Goal: Transaction & Acquisition: Purchase product/service

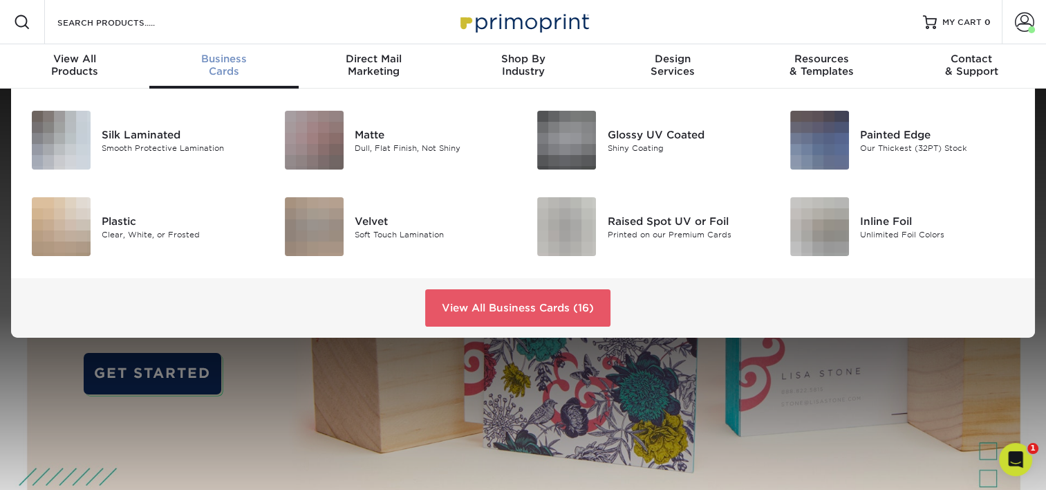
click at [219, 58] on span "Business" at bounding box center [223, 59] width 149 height 12
click at [153, 128] on div "Silk Laminated" at bounding box center [181, 134] width 158 height 15
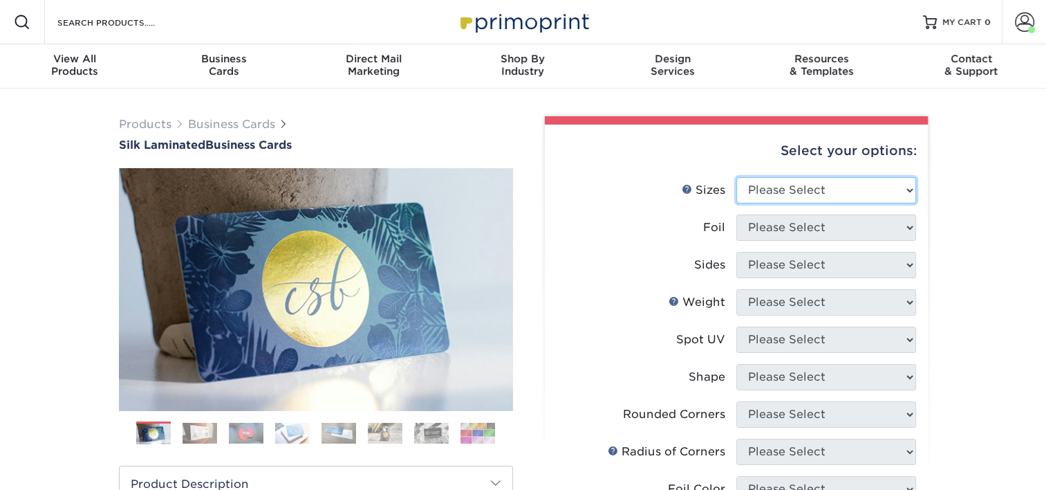
click at [778, 186] on select "Please Select 1.5" x 3.5" - Mini 1.75" x 3.5" - Mini 2" x 2" - Square 2" x 3" -…" at bounding box center [826, 190] width 180 height 26
select select "2.00x3.50"
click at [736, 177] on select "Please Select 1.5" x 3.5" - Mini 1.75" x 3.5" - Mini 2" x 2" - Square 2" x 3" -…" at bounding box center [826, 190] width 180 height 26
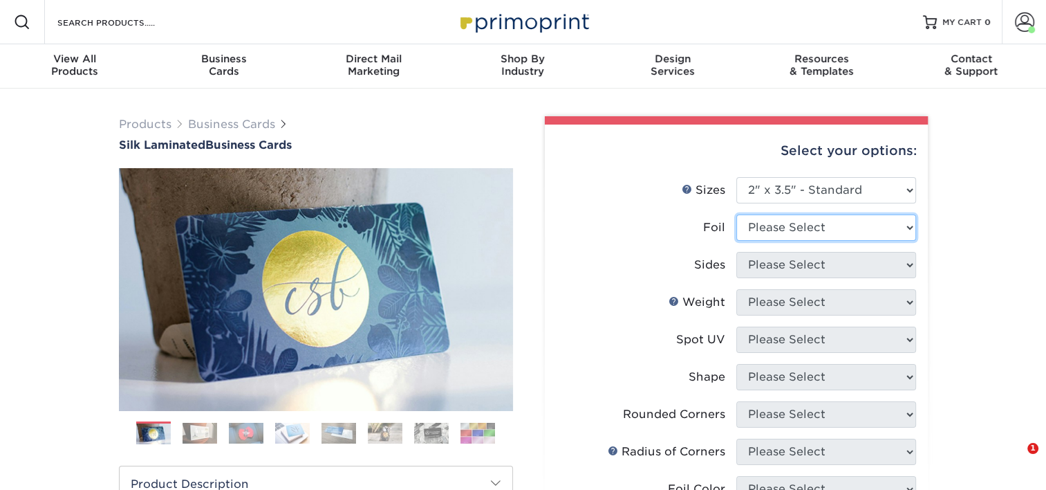
click at [818, 223] on select "Please Select Yes No" at bounding box center [826, 227] width 180 height 26
select select "0"
click at [736, 214] on select "Please Select Yes No" at bounding box center [826, 227] width 180 height 26
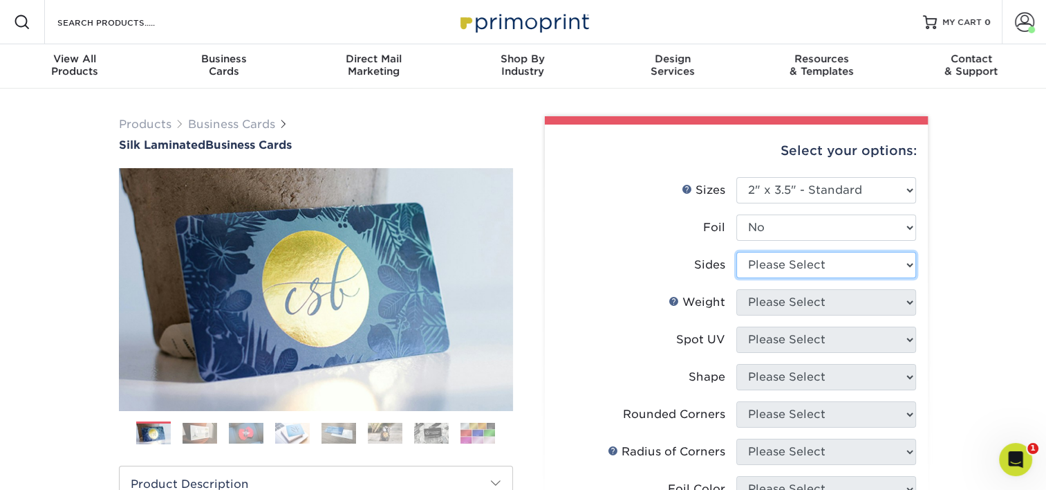
click at [799, 261] on select "Please Select Print Both Sides Print Front Only" at bounding box center [826, 265] width 180 height 26
select select "13abbda7-1d64-4f25-8bb2-c179b224825d"
click at [736, 252] on select "Please Select Print Both Sides Print Front Only" at bounding box center [826, 265] width 180 height 26
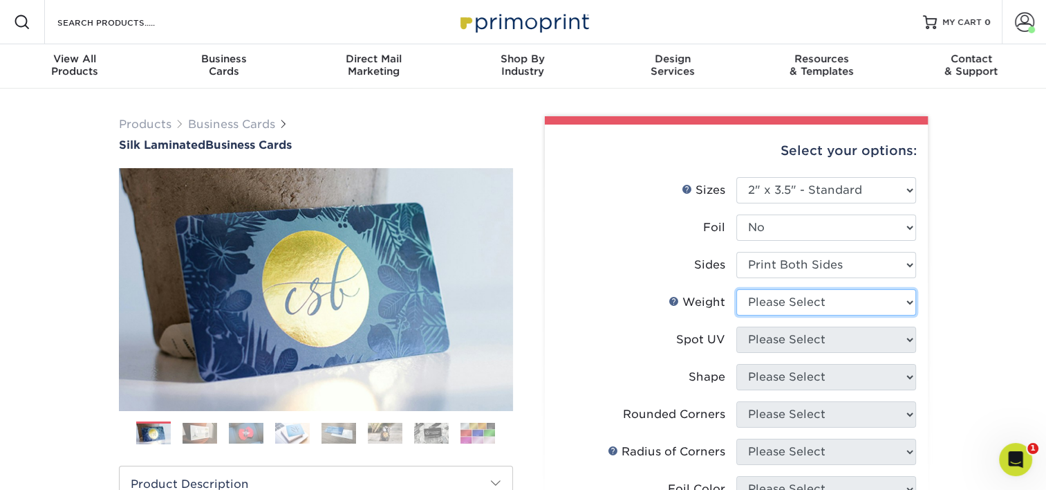
click at [819, 300] on select "Please Select 16PT" at bounding box center [826, 302] width 180 height 26
select select "16PT"
click at [736, 289] on select "Please Select 16PT" at bounding box center [826, 302] width 180 height 26
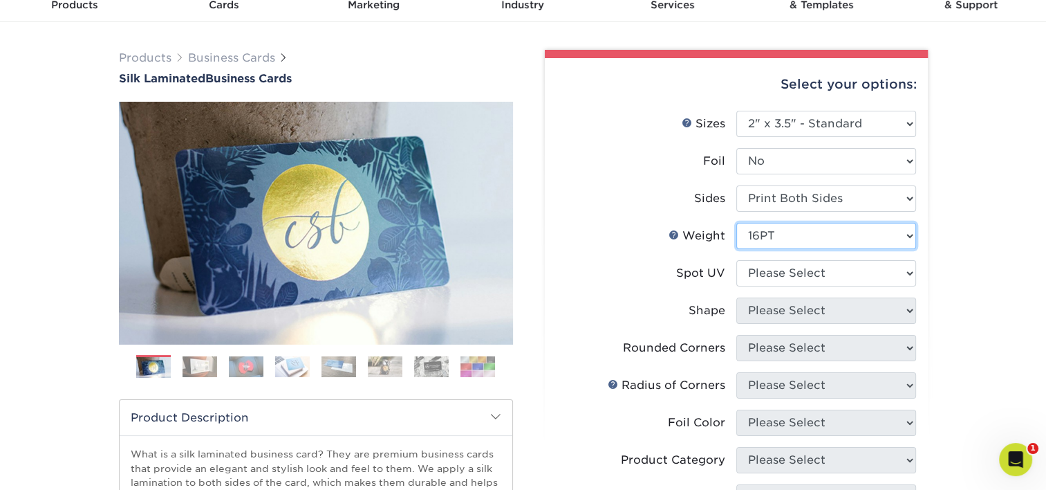
scroll to position [69, 0]
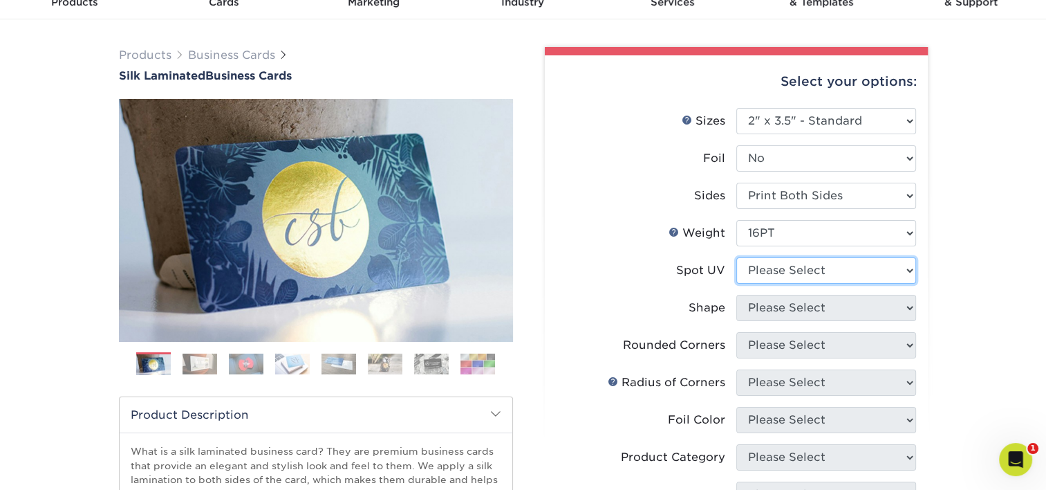
click at [846, 271] on select "Please Select No Spot UV Front and Back (Both Sides) Front Only Back Only" at bounding box center [826, 270] width 180 height 26
click at [808, 274] on select "Please Select No Spot UV Front and Back (Both Sides) Front Only Back Only" at bounding box center [826, 270] width 180 height 26
select select "3"
click at [736, 257] on select "Please Select No Spot UV Front and Back (Both Sides) Front Only Back Only" at bounding box center [826, 270] width 180 height 26
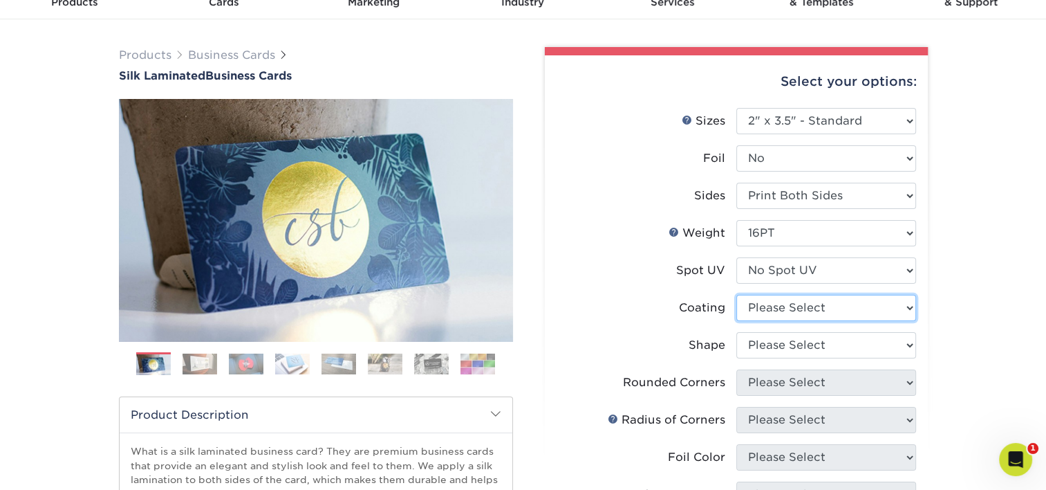
click at [799, 304] on select at bounding box center [826, 308] width 180 height 26
select select "3e7618de-abca-4bda-9f97-8b9129e913d8"
click at [736, 295] on select at bounding box center [826, 308] width 180 height 26
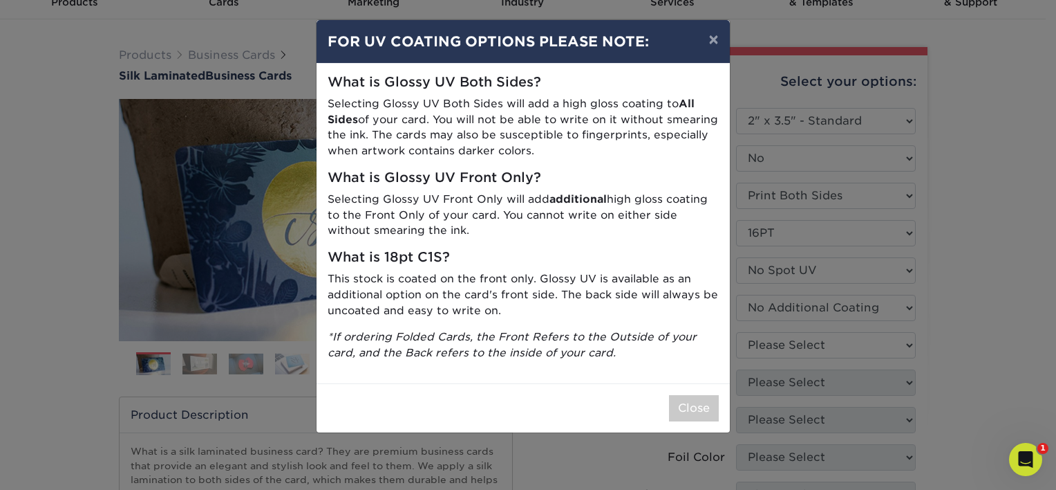
click at [794, 325] on div "× FOR UV COATING OPTIONS PLEASE NOTE: What is Glossy UV Both Sides? Selecting G…" at bounding box center [528, 245] width 1056 height 490
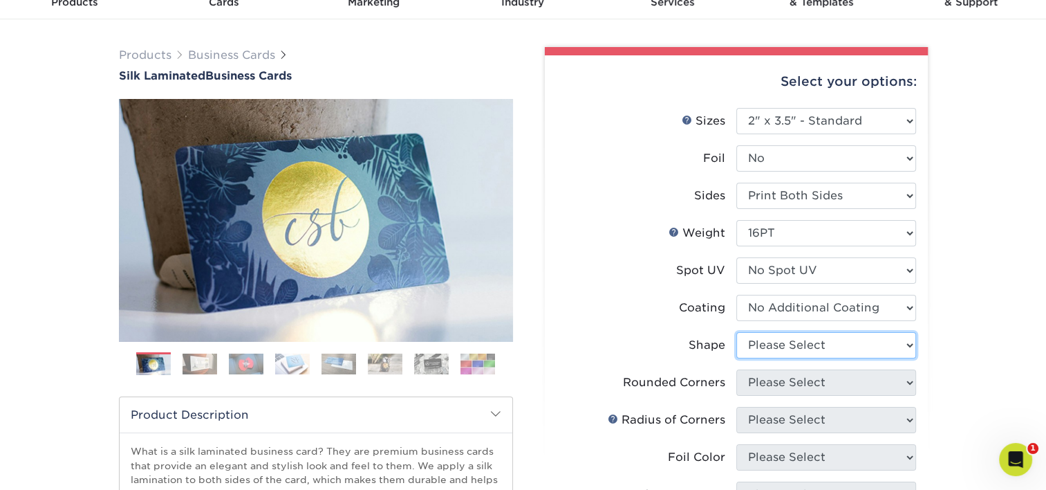
click at [786, 337] on select "Please Select Standard Oval" at bounding box center [826, 345] width 180 height 26
select select "standard"
click at [736, 332] on select "Please Select Standard Oval" at bounding box center [826, 345] width 180 height 26
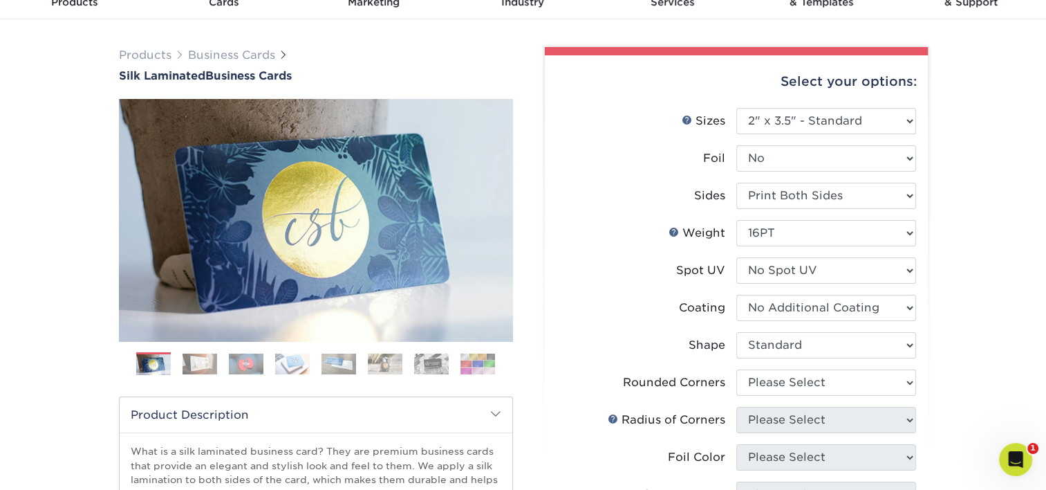
click at [642, 286] on li "Spot UV Please Select No Spot UV Front and Back (Both Sides) Front Only Back On…" at bounding box center [737, 275] width 360 height 37
click at [840, 161] on select "Please Select Yes No" at bounding box center [826, 158] width 180 height 26
click at [736, 145] on select "Please Select Yes No" at bounding box center [826, 158] width 180 height 26
click at [830, 194] on select "Please Select Print Both Sides Print Front Only" at bounding box center [826, 196] width 180 height 26
click at [736, 183] on select "Please Select Print Both Sides Print Front Only" at bounding box center [826, 196] width 180 height 26
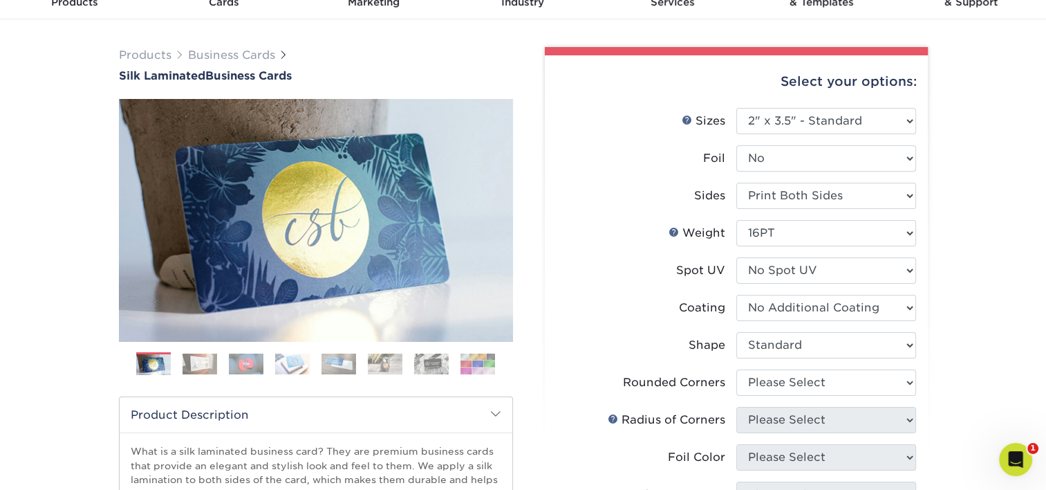
click at [945, 224] on div "Products Business Cards Silk Laminated Business Cards Previous Next" at bounding box center [523, 475] width 1046 height 912
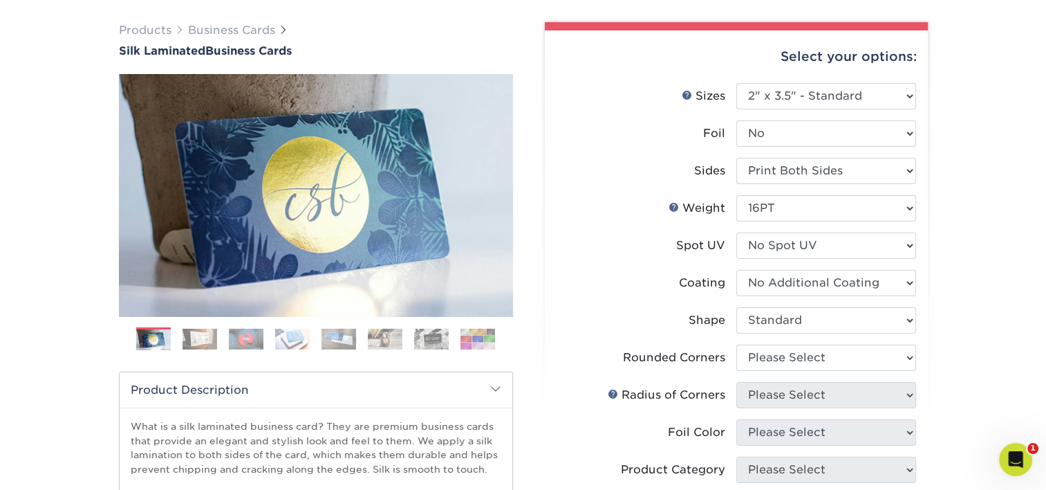
scroll to position [138, 0]
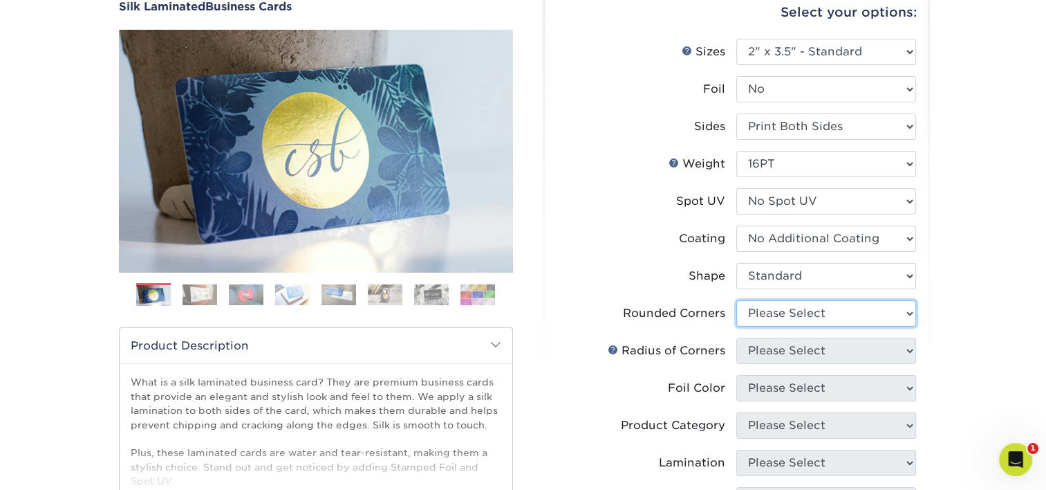
click at [805, 312] on select "Please Select Yes - Round 2 Corners Yes - Round 4 Corners No" at bounding box center [826, 313] width 180 height 26
select select "0"
click at [736, 300] on select "Please Select Yes - Round 2 Corners Yes - Round 4 Corners No" at bounding box center [826, 313] width 180 height 26
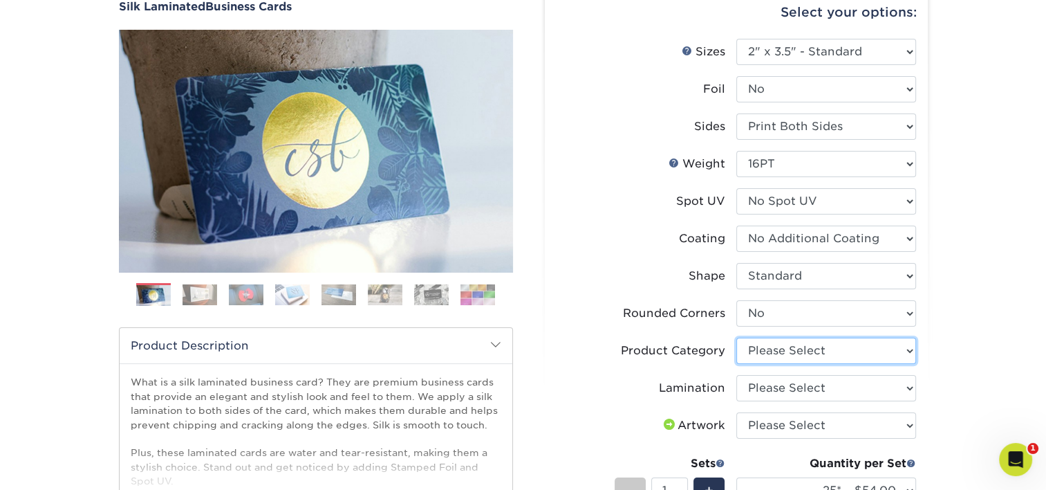
click at [838, 352] on select "Please Select Business Cards" at bounding box center [826, 350] width 180 height 26
select select "3b5148f1-0588-4f88-a218-97bcfdce65c1"
click at [736, 337] on select "Please Select Business Cards" at bounding box center [826, 350] width 180 height 26
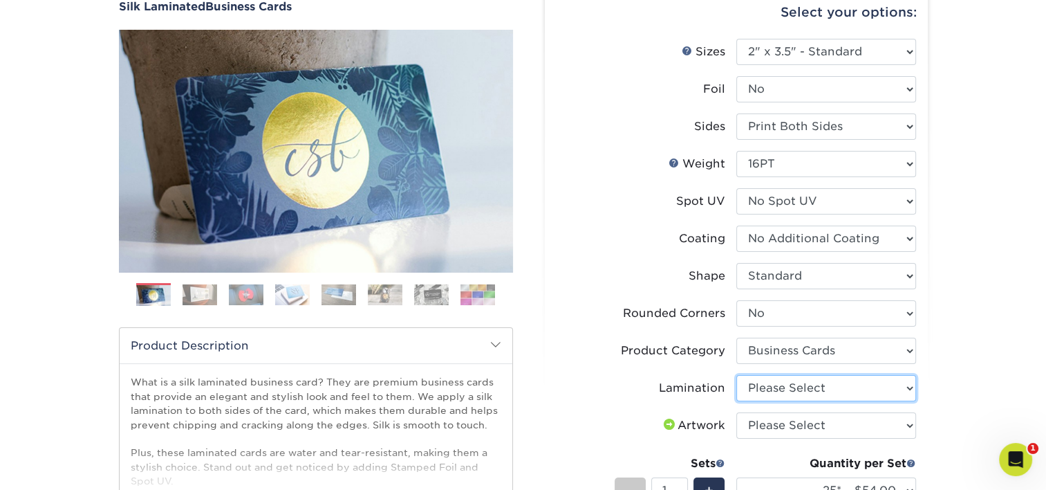
click at [808, 383] on select "Please Select Silk" at bounding box center [826, 388] width 180 height 26
select select "ccacb42f-45f7-42d3-bbd3-7c8421cf37f0"
click at [736, 375] on select "Please Select Silk" at bounding box center [826, 388] width 180 height 26
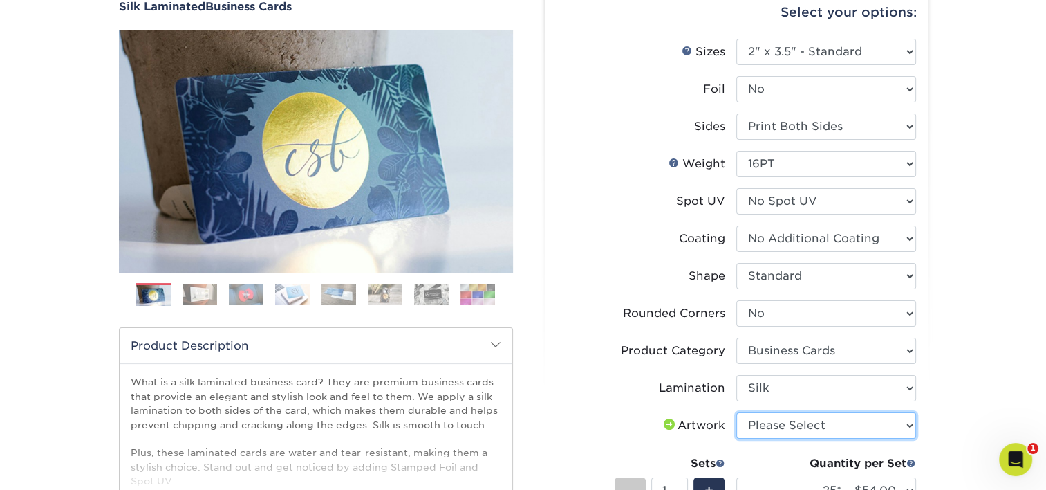
click at [826, 420] on select "Please Select I will upload files I need a design - $100" at bounding box center [826, 425] width 180 height 26
select select "upload"
click at [736, 412] on select "Please Select I will upload files I need a design - $100" at bounding box center [826, 425] width 180 height 26
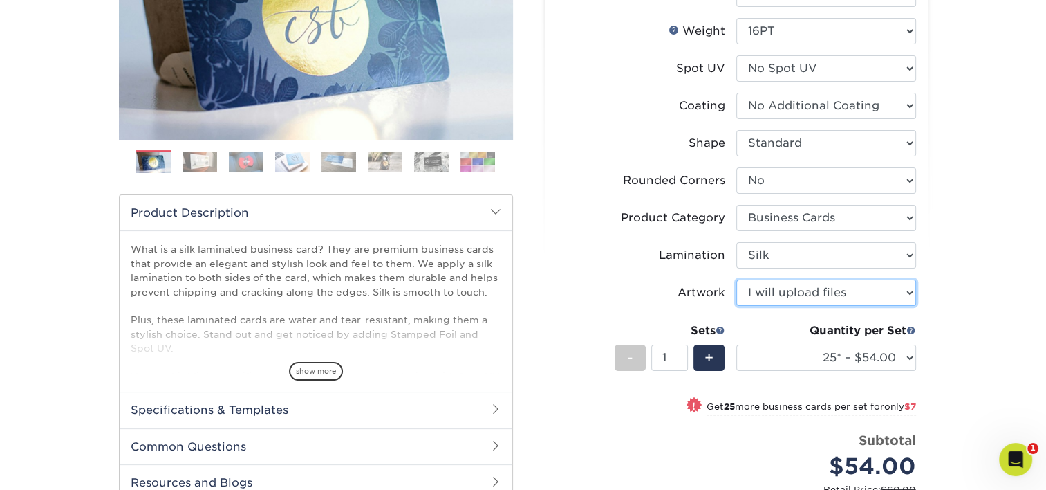
scroll to position [277, 0]
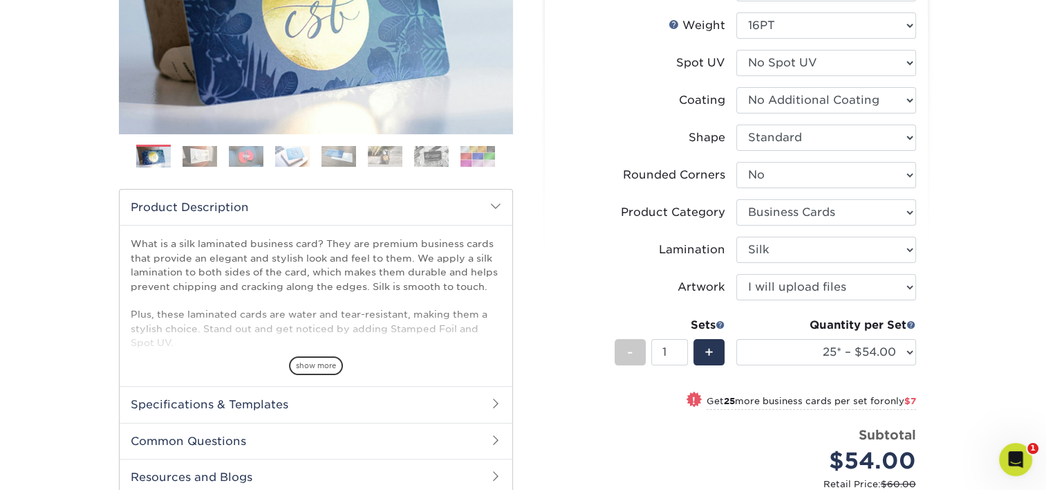
click at [973, 343] on div "Products Business Cards Silk Laminated Business Cards Previous Next" at bounding box center [523, 267] width 1046 height 911
click at [855, 348] on select "25* – $54.00 50* – $61.00 75* – $68.00 100* – $75.00 250* – $82.00 500 – $86.00…" at bounding box center [826, 352] width 180 height 26
click at [996, 303] on div "Products Business Cards Silk Laminated Business Cards Previous Next" at bounding box center [523, 267] width 1046 height 911
click at [853, 346] on select "25* – $54.00 50* – $61.00 75* – $68.00 100* – $75.00 250* – $82.00 500 – $86.00…" at bounding box center [826, 352] width 180 height 26
select select "500 – $86.00"
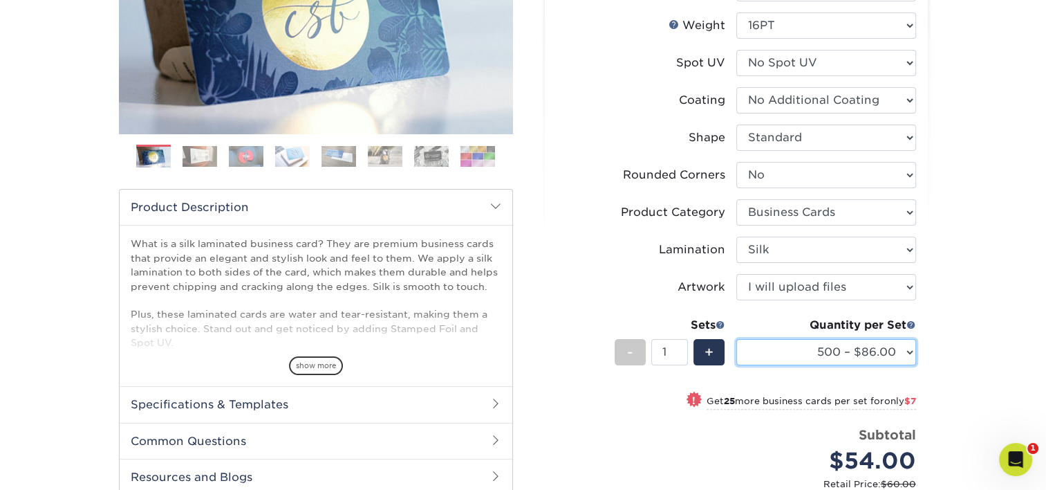
click at [736, 339] on select "25* – $54.00 50* – $61.00 75* – $68.00 100* – $75.00 250* – $82.00 500 – $86.00…" at bounding box center [826, 352] width 180 height 26
drag, startPoint x: 997, startPoint y: 303, endPoint x: 999, endPoint y: 310, distance: 7.2
click at [998, 304] on div "Products Business Cards Silk Laminated Business Cards Previous Next" at bounding box center [523, 254] width 1046 height 884
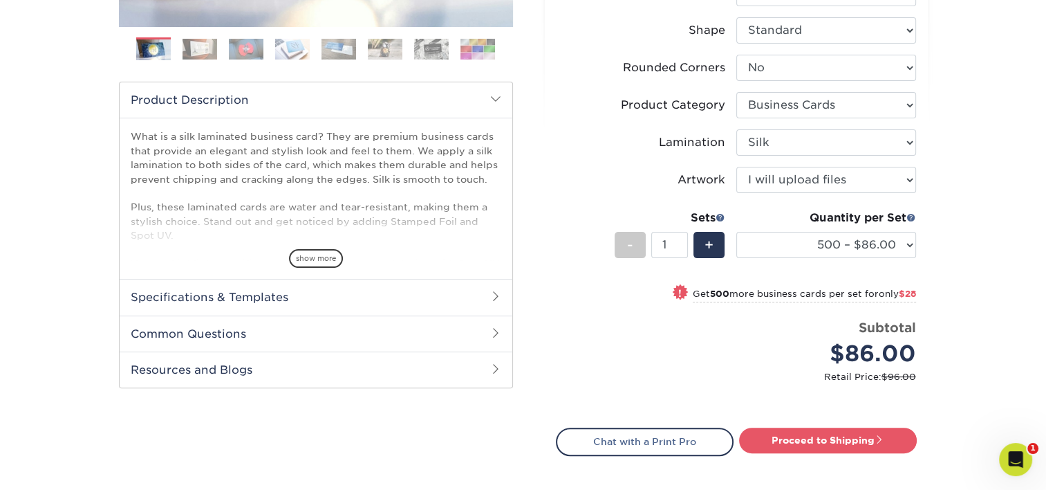
scroll to position [415, 0]
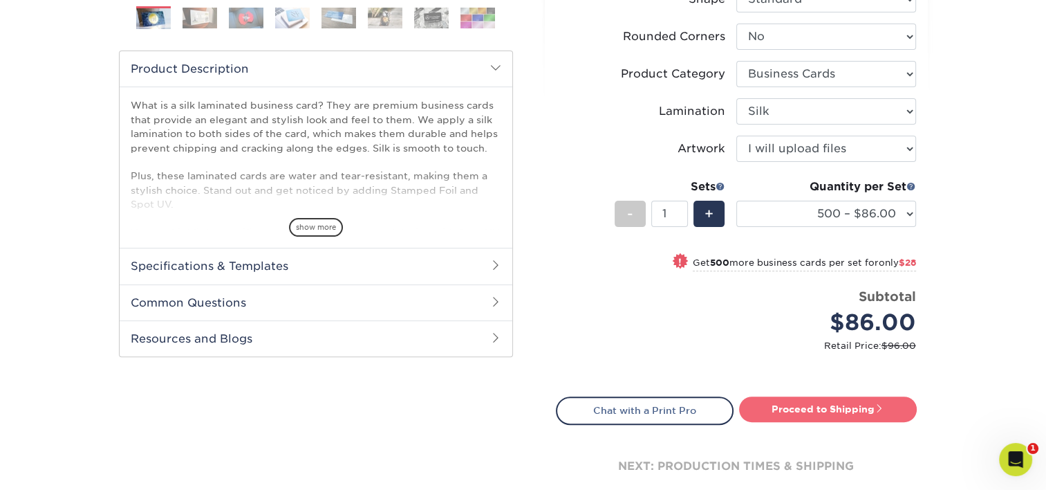
click at [848, 407] on link "Proceed to Shipping" at bounding box center [828, 408] width 178 height 25
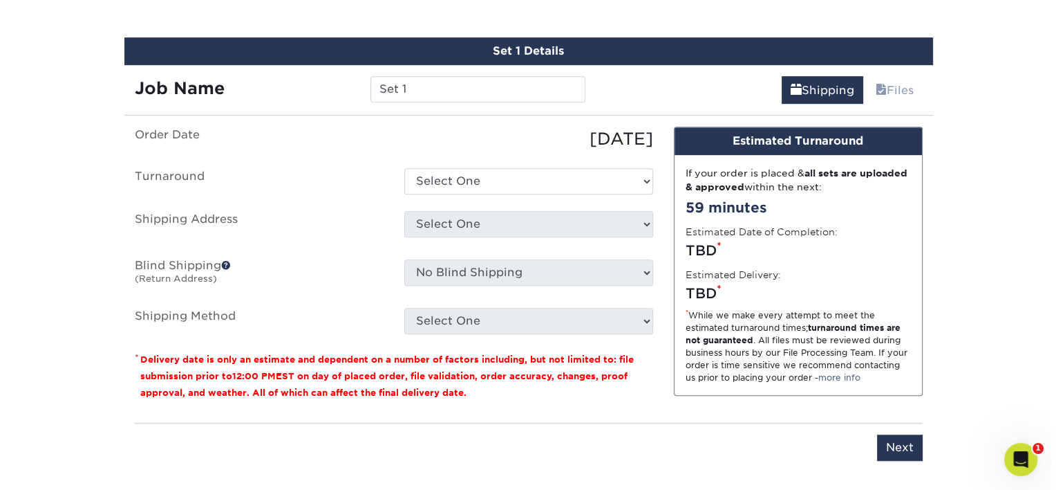
scroll to position [847, 0]
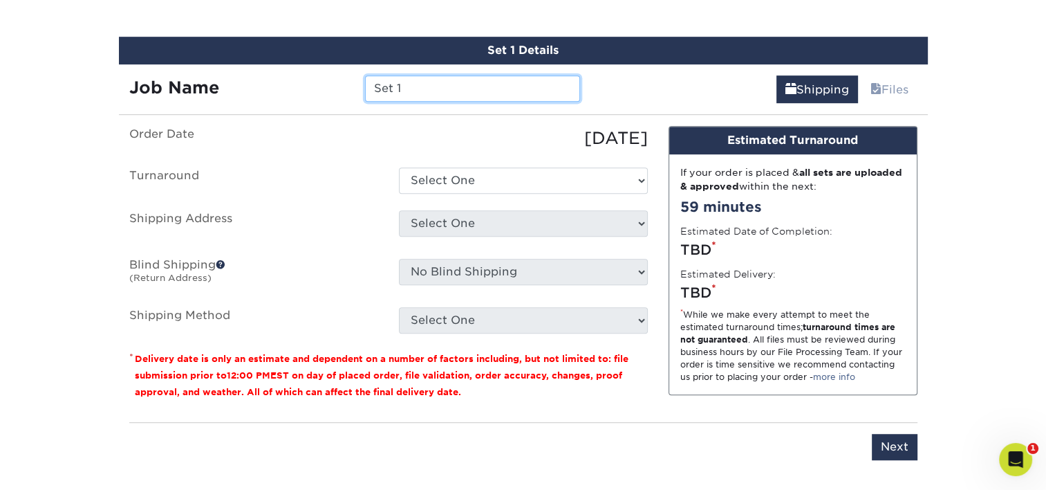
click at [432, 92] on input "Set 1" at bounding box center [472, 88] width 215 height 26
type input "Aunderwood"
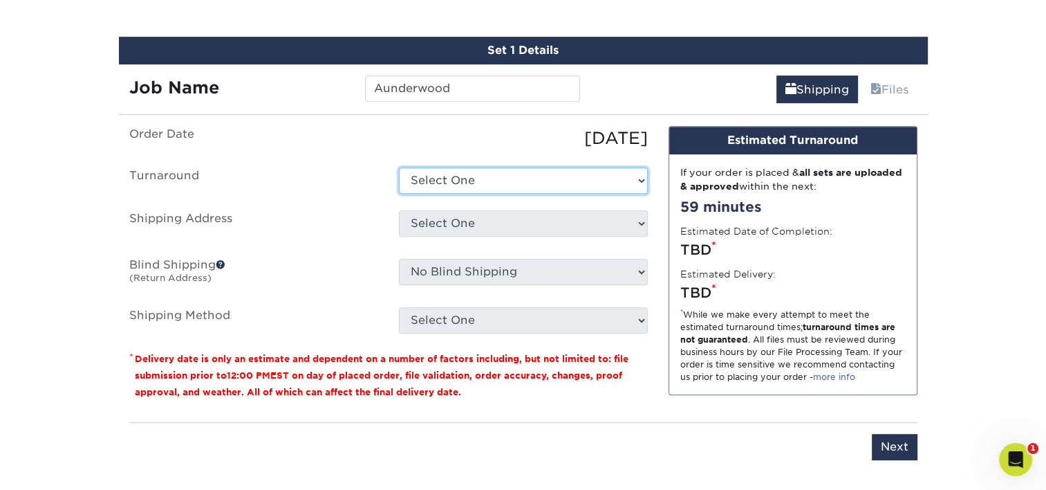
click at [458, 174] on select "Select One 2-4 Business Days 2 Day Next Business Day" at bounding box center [523, 180] width 249 height 26
select select "cf39fbb6-a653-498a-b8f8-eac31360a257"
click at [399, 167] on select "Select One 2-4 Business Days 2 Day Next Business Day" at bounding box center [523, 180] width 249 height 26
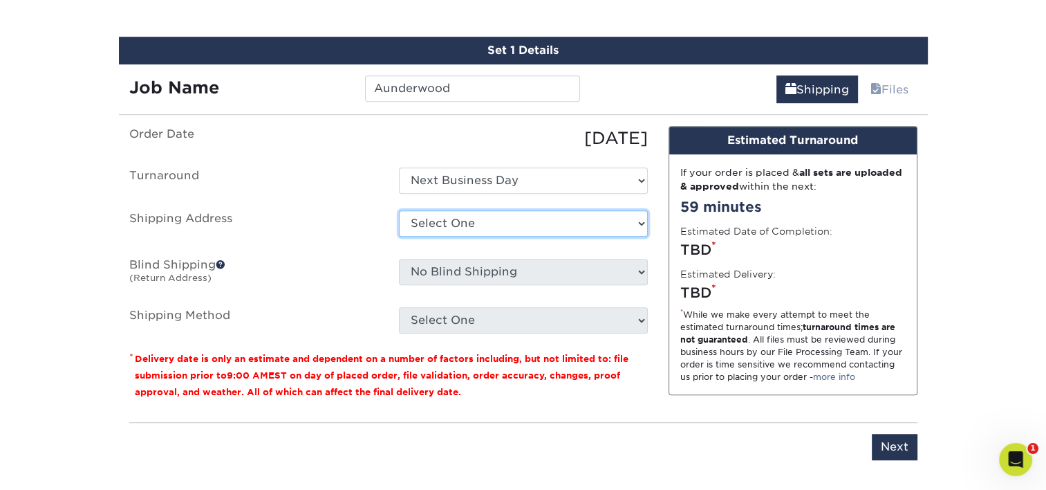
click at [469, 221] on select "Select One Adan Arreola Adolfo Ordonez Adolfo Ordonez Alfonso Toro Alicia Monta…" at bounding box center [523, 223] width 249 height 26
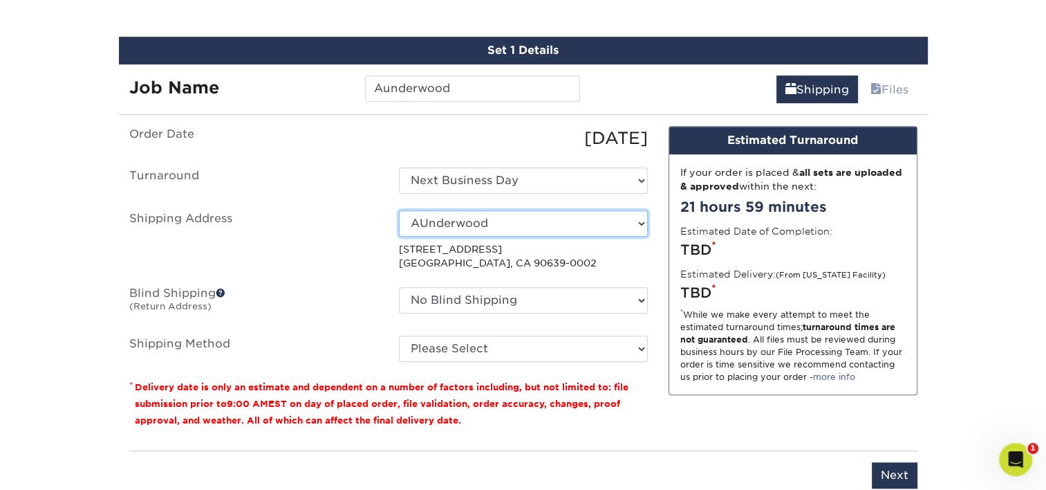
click at [534, 230] on select "Select One Adan Arreola Adolfo Ordonez Adolfo Ordonez Alfonso Toro Alicia Monta…" at bounding box center [523, 223] width 249 height 26
click at [353, 243] on label "Shipping Address" at bounding box center [254, 240] width 270 height 60
click at [520, 215] on select "Select One Adan Arreola Adolfo Ordonez Adolfo Ordonez Alfonso Toro Alicia Monta…" at bounding box center [523, 223] width 249 height 26
select select "newaddress"
click at [399, 210] on select "Select One Adan Arreola Adolfo Ordonez Adolfo Ordonez Alfonso Toro Alicia Monta…" at bounding box center [523, 223] width 249 height 26
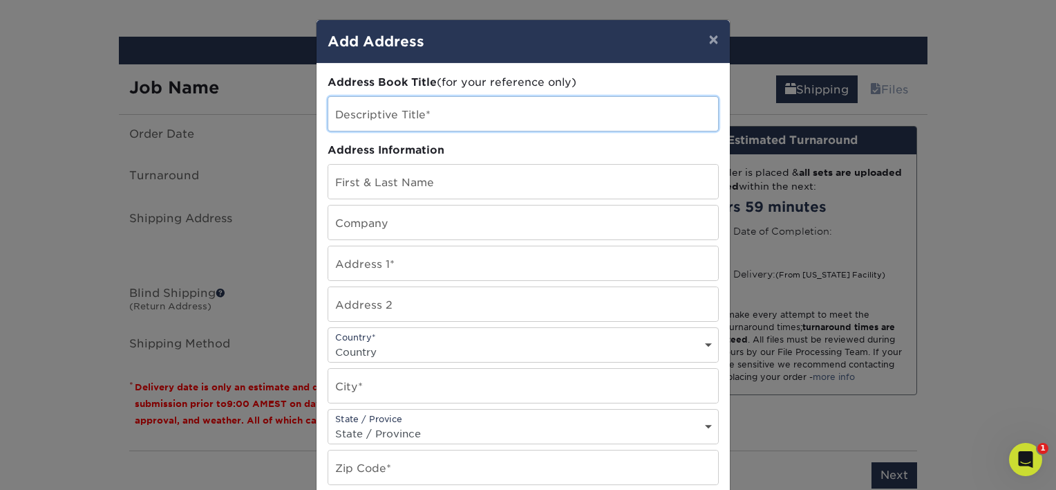
click at [401, 105] on input "text" at bounding box center [523, 114] width 390 height 34
type input "AUnderwood Updated"
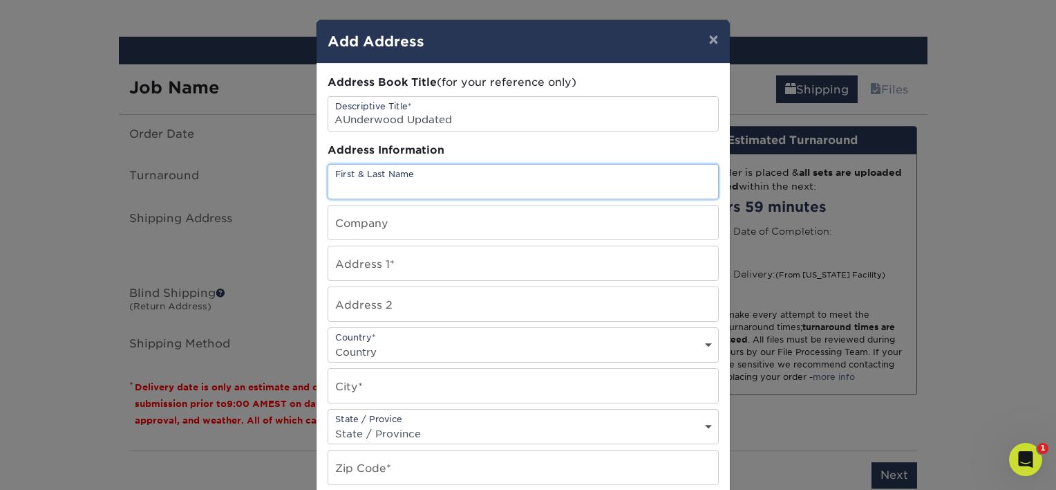
click at [411, 183] on input "text" at bounding box center [523, 182] width 390 height 34
type input "[PERSON_NAME]"
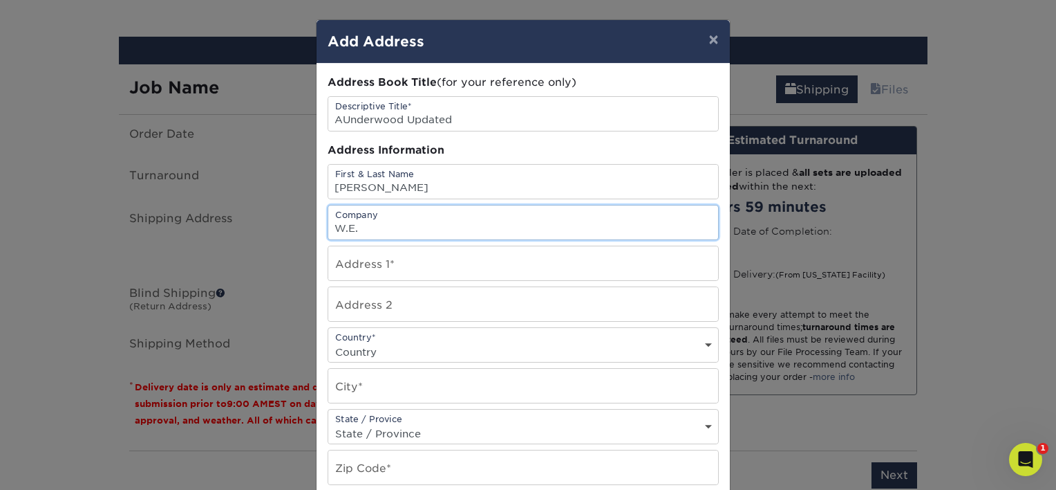
type input "[PERSON_NAME]"
click at [391, 257] on input "text" at bounding box center [523, 263] width 390 height 34
paste input "[STREET_ADDRESS]"
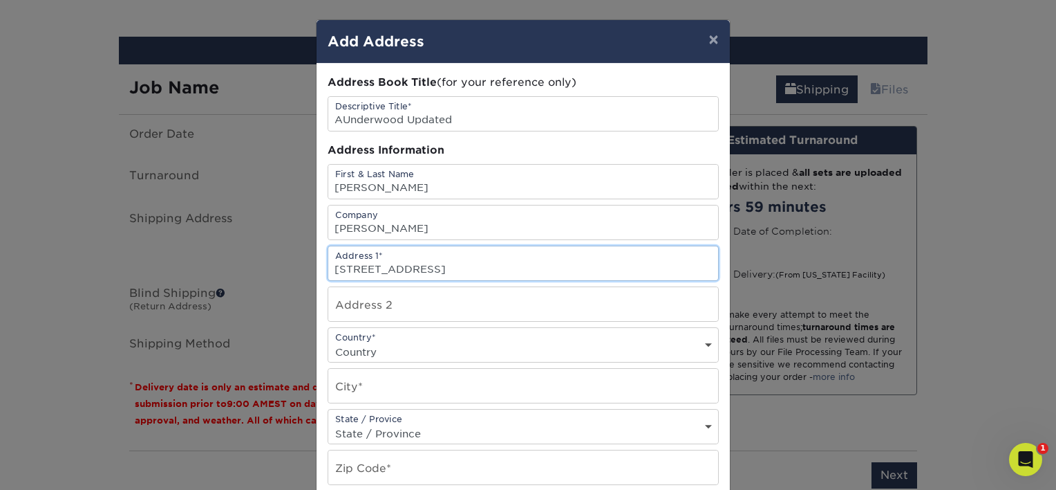
type input "[STREET_ADDRESS]"
click at [465, 345] on select "Country United States Canada ----------------------------- Afghanistan Albania …" at bounding box center [523, 352] width 390 height 20
select select "US"
click at [328, 342] on select "Country United States Canada ----------------------------- Afghanistan Albania …" at bounding box center [523, 352] width 390 height 20
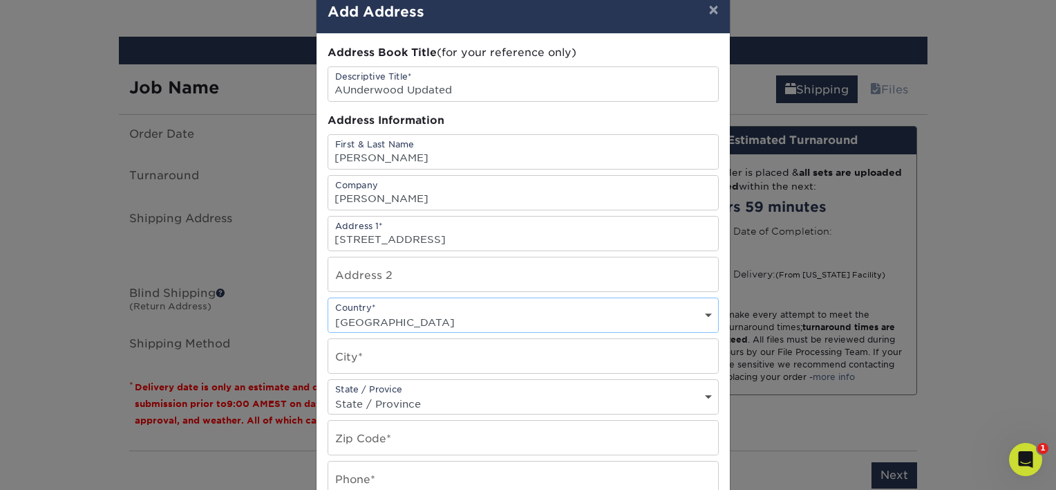
scroll to position [69, 0]
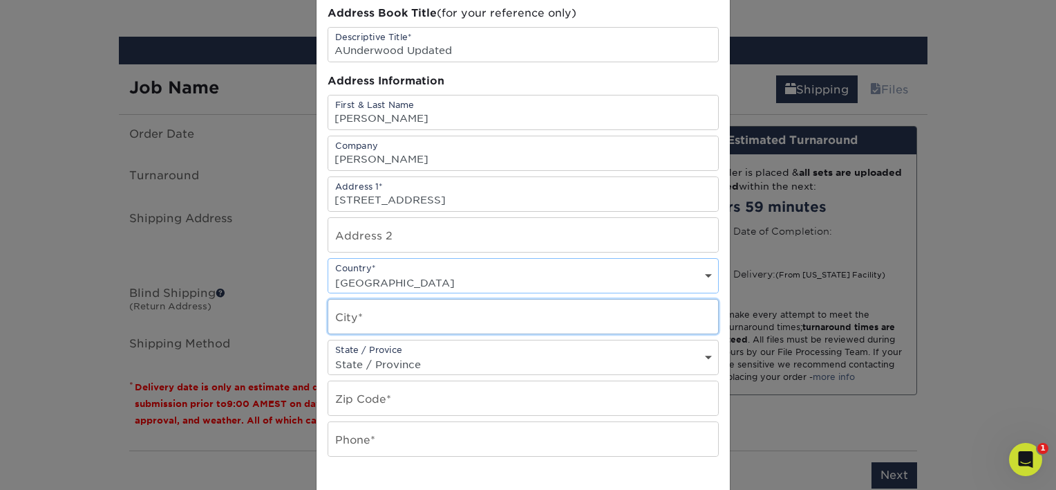
click at [400, 309] on input "text" at bounding box center [523, 316] width 390 height 34
type input "La Mirada"
click at [431, 355] on select "State / Province Alabama Alaska Arizona Arkansas California Colorado Connecticu…" at bounding box center [523, 364] width 390 height 20
select select "CA"
click at [328, 354] on select "State / Province Alabama Alaska Arizona Arkansas California Colorado Connecticu…" at bounding box center [523, 364] width 390 height 20
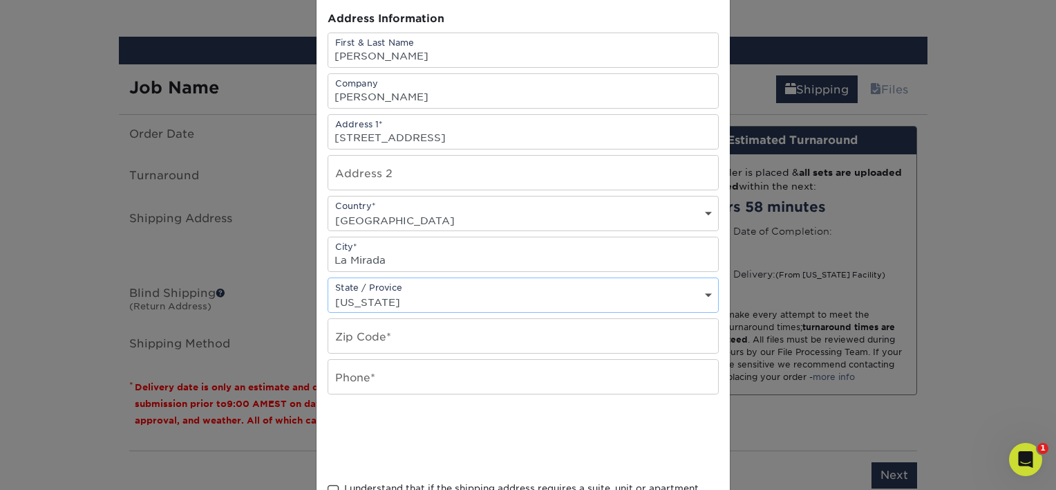
scroll to position [138, 0]
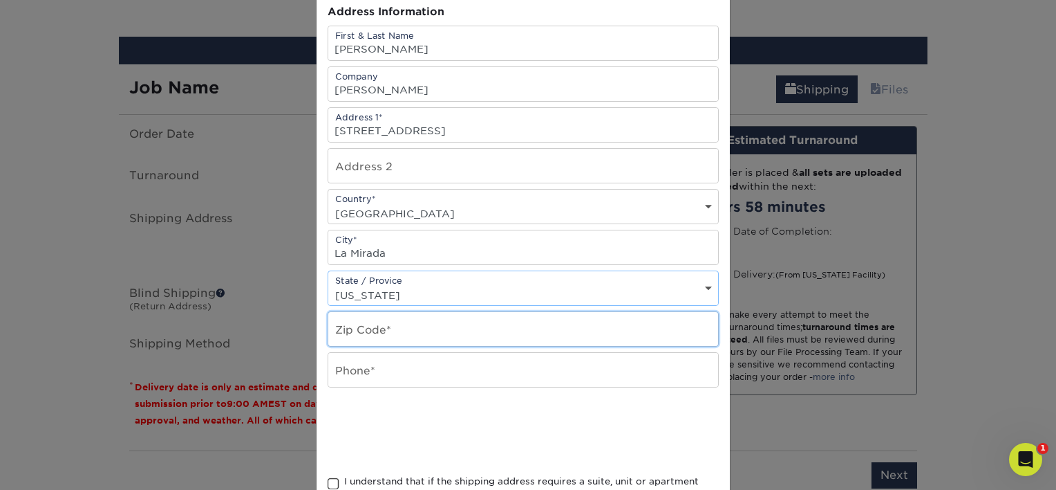
click at [380, 325] on input "text" at bounding box center [523, 329] width 390 height 34
type input "90639"
click at [400, 364] on input "text" at bounding box center [523, 370] width 390 height 34
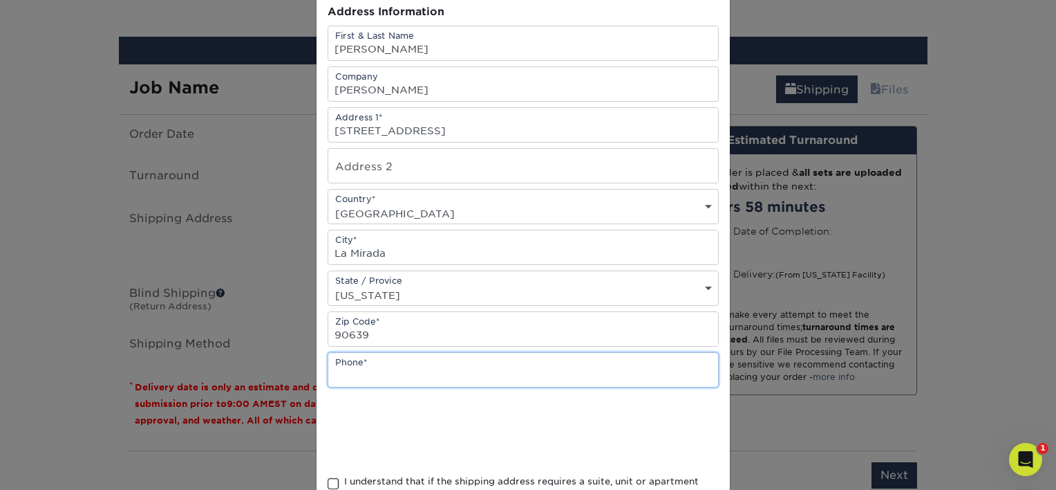
paste input "310-386-6342"
click at [355, 366] on input "310-386-6342" at bounding box center [523, 370] width 390 height 34
type input "310.386.6342"
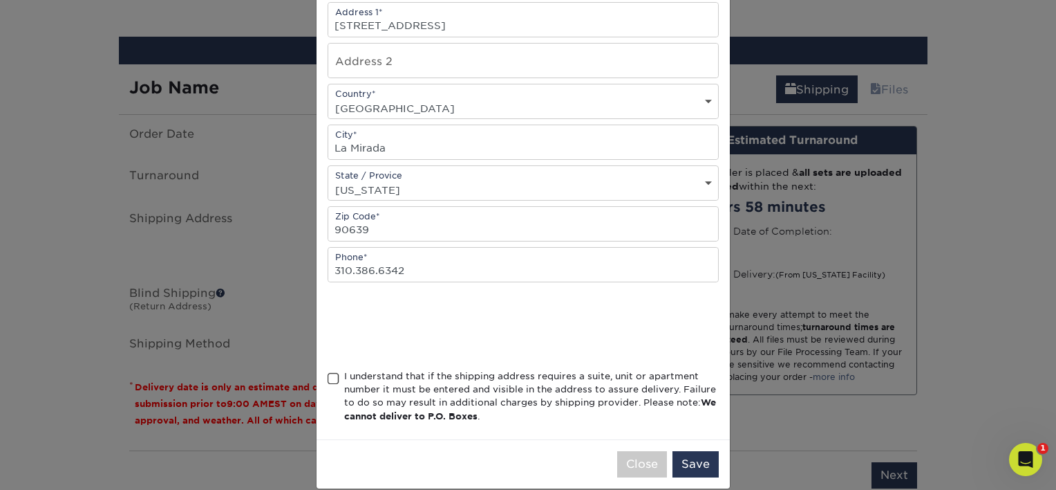
scroll to position [258, 0]
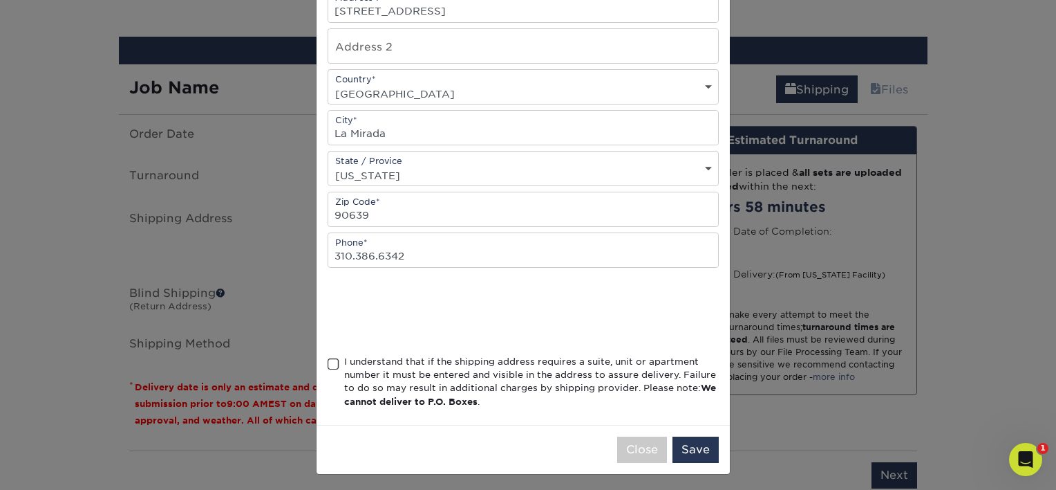
click at [328, 360] on span at bounding box center [334, 363] width 12 height 13
click at [0, 0] on input "I understand that if the shipping address requires a suite, unit or apartment n…" at bounding box center [0, 0] width 0 height 0
click at [691, 443] on button "Save" at bounding box center [696, 449] width 46 height 26
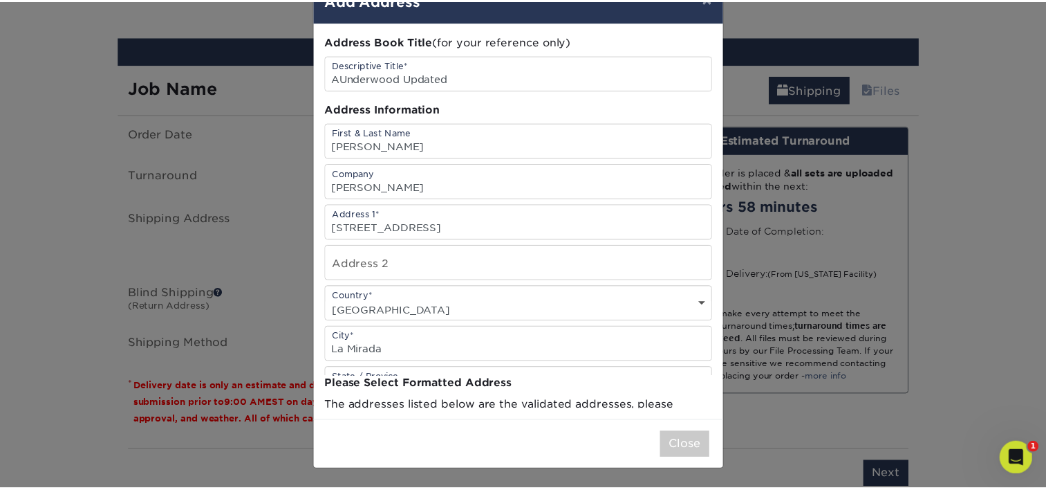
scroll to position [0, 0]
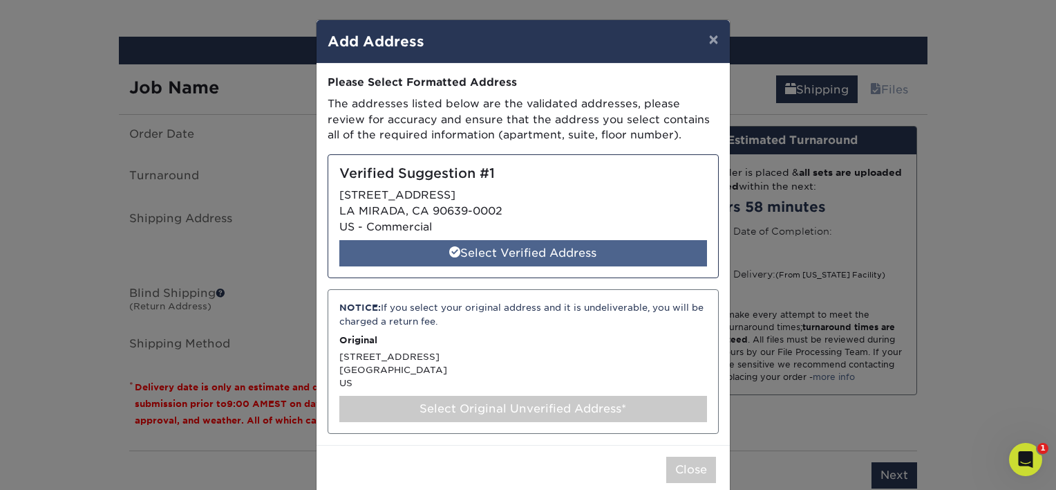
click at [427, 245] on div "Select Verified Address" at bounding box center [523, 253] width 368 height 26
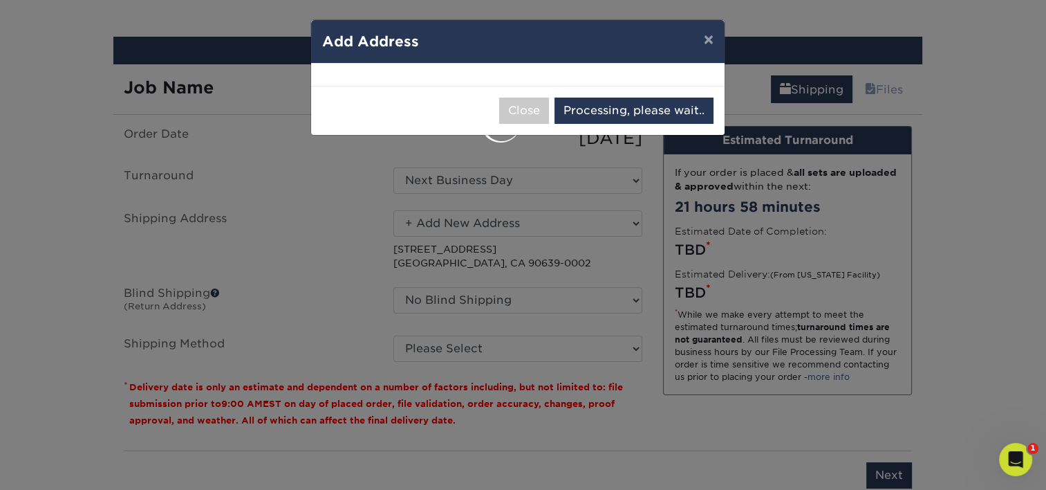
select select "285905"
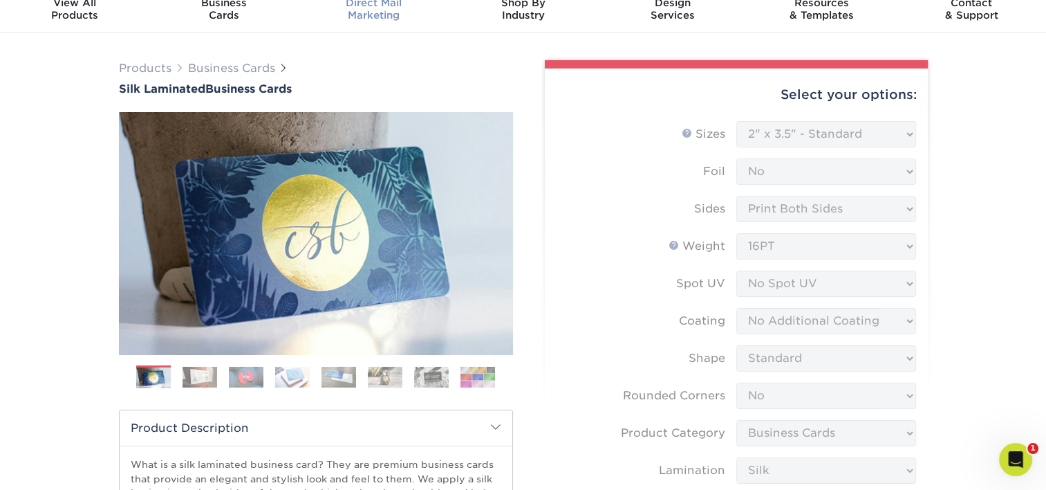
scroll to position [32, 0]
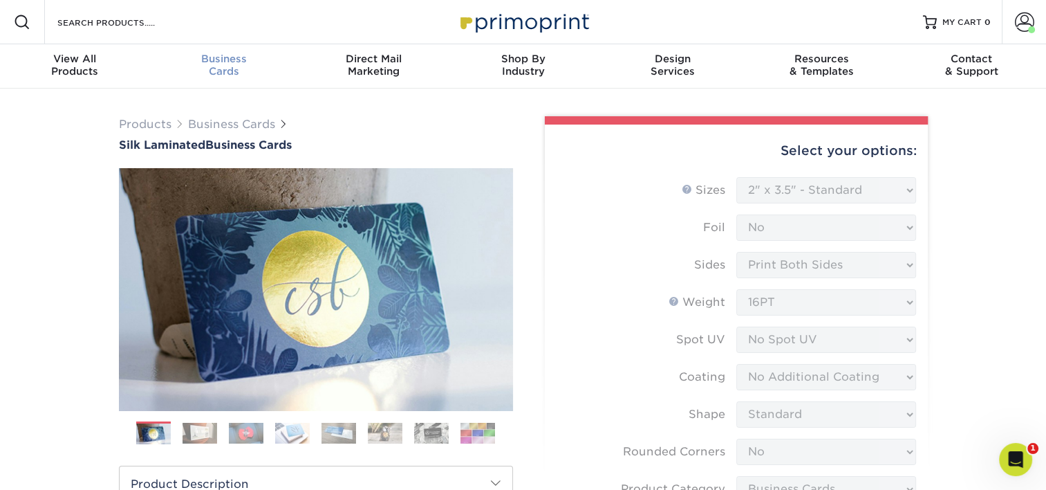
click at [239, 62] on span "Business" at bounding box center [223, 59] width 149 height 12
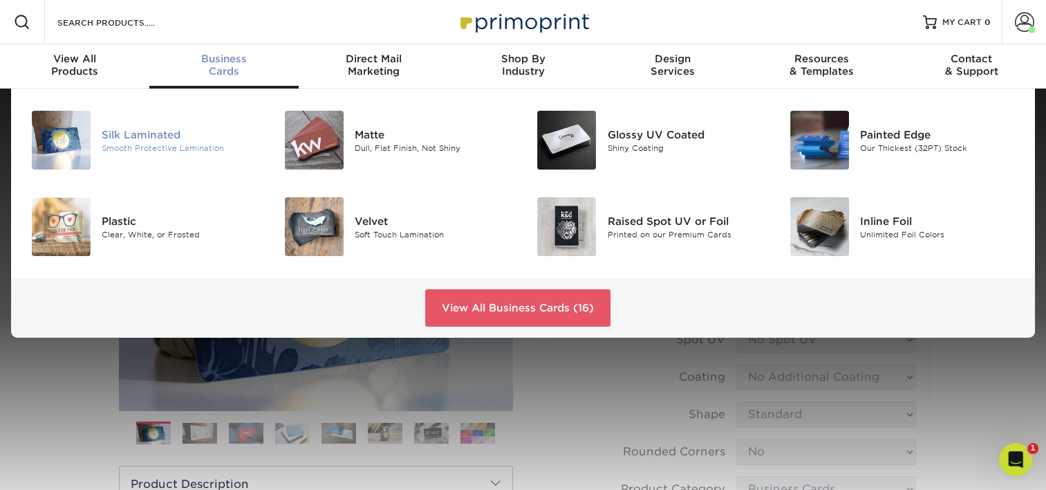
click at [136, 123] on div "Silk Laminated Smooth Protective Lamination" at bounding box center [186, 140] width 169 height 59
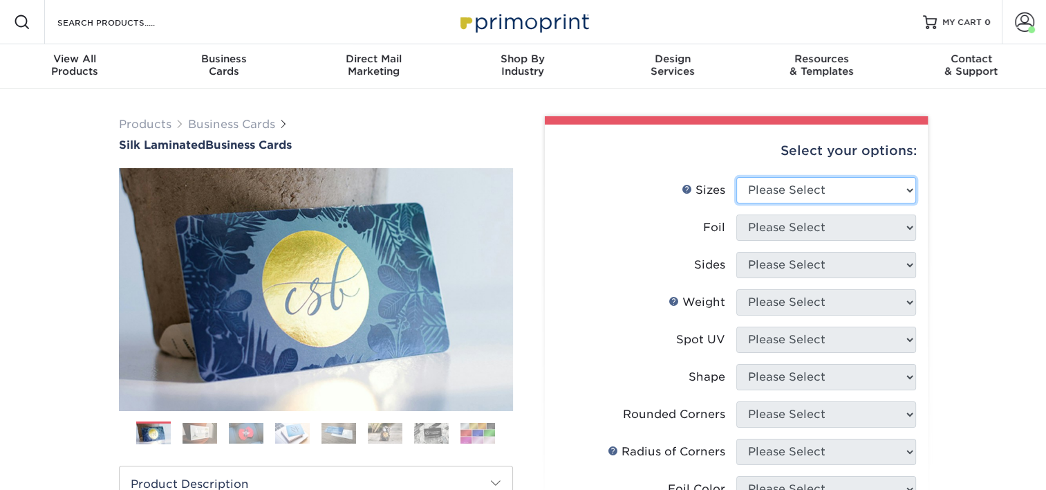
click at [802, 190] on select "Please Select 1.5" x 3.5" - Mini 1.75" x 3.5" - Mini 2" x 2" - Square 2" x 3" -…" at bounding box center [826, 190] width 180 height 26
select select "2.00x3.50"
click at [736, 177] on select "Please Select 1.5" x 3.5" - Mini 1.75" x 3.5" - Mini 2" x 2" - Square 2" x 3" -…" at bounding box center [826, 190] width 180 height 26
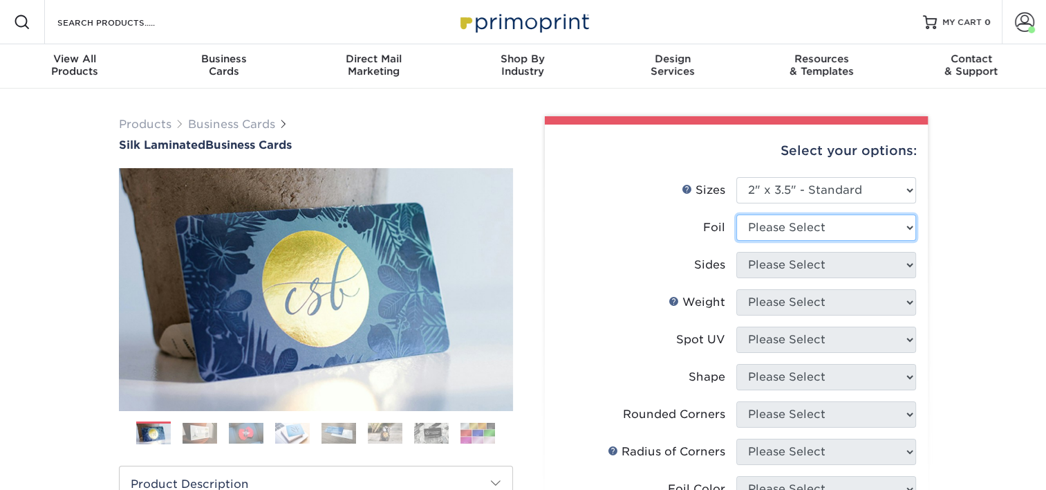
click at [819, 226] on select "Please Select Yes No" at bounding box center [826, 227] width 180 height 26
select select "0"
click at [736, 214] on select "Please Select Yes No" at bounding box center [826, 227] width 180 height 26
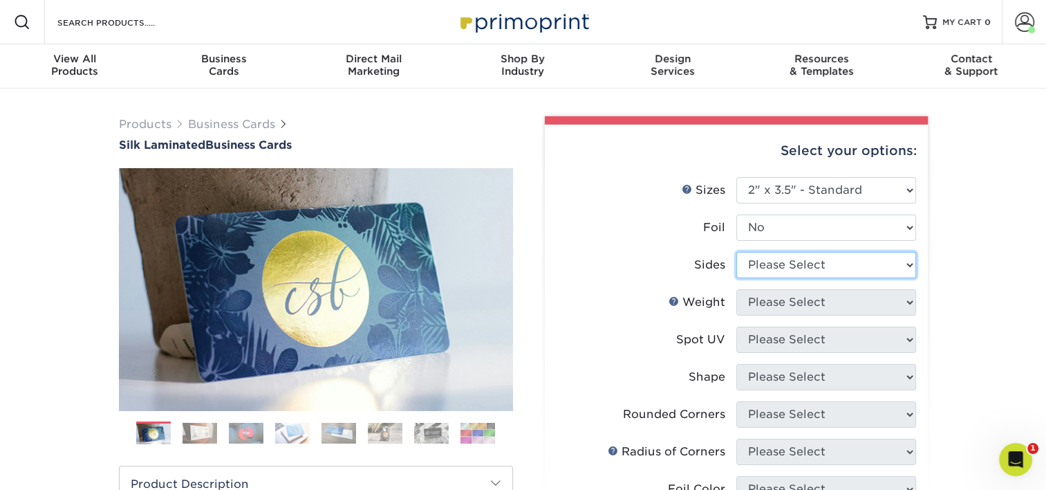
click at [799, 266] on select "Please Select Print Both Sides Print Front Only" at bounding box center [826, 265] width 180 height 26
select select "13abbda7-1d64-4f25-8bb2-c179b224825d"
click at [736, 252] on select "Please Select Print Both Sides Print Front Only" at bounding box center [826, 265] width 180 height 26
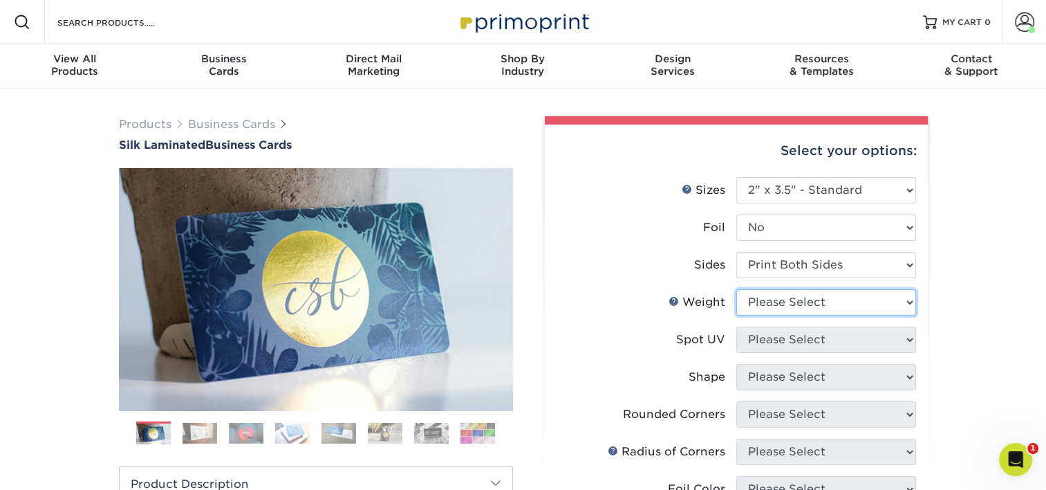
click at [798, 295] on select "Please Select 16PT" at bounding box center [826, 302] width 180 height 26
select select "16PT"
click at [736, 289] on select "Please Select 16PT" at bounding box center [826, 302] width 180 height 26
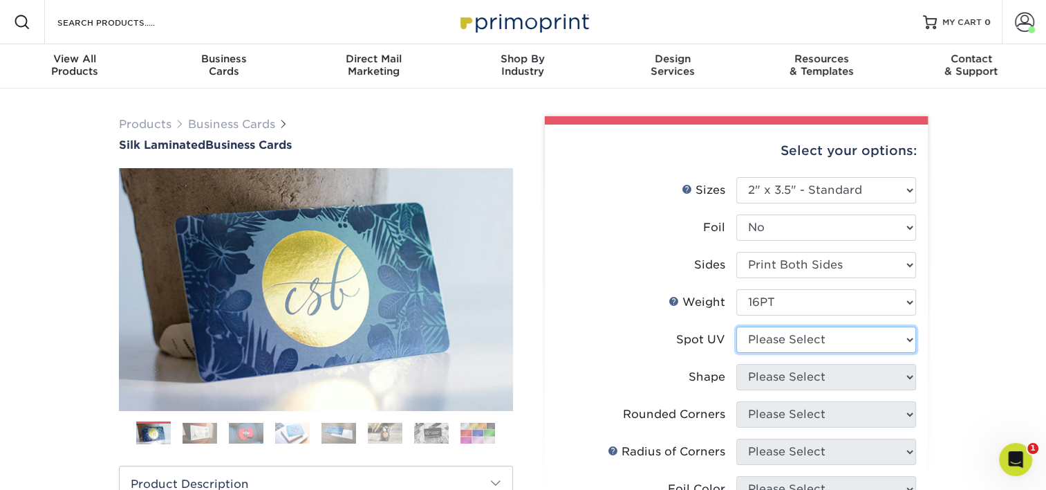
click at [781, 346] on select "Please Select No Spot UV Front and Back (Both Sides) Front Only Back Only" at bounding box center [826, 339] width 180 height 26
select select "3"
click at [736, 326] on select "Please Select No Spot UV Front and Back (Both Sides) Front Only Back Only" at bounding box center [826, 339] width 180 height 26
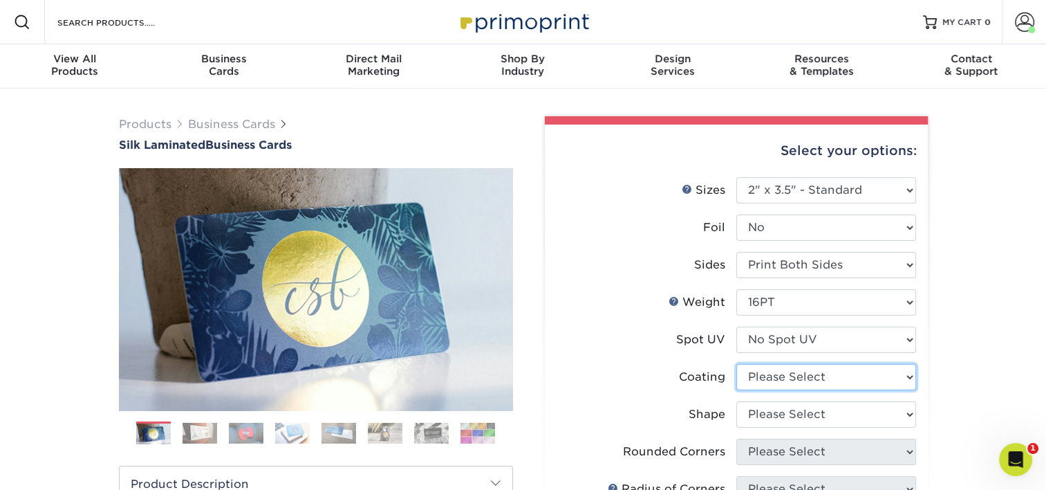
click at [790, 369] on select at bounding box center [826, 377] width 180 height 26
select select "3e7618de-abca-4bda-9f97-8b9129e913d8"
click at [736, 364] on select at bounding box center [826, 377] width 180 height 26
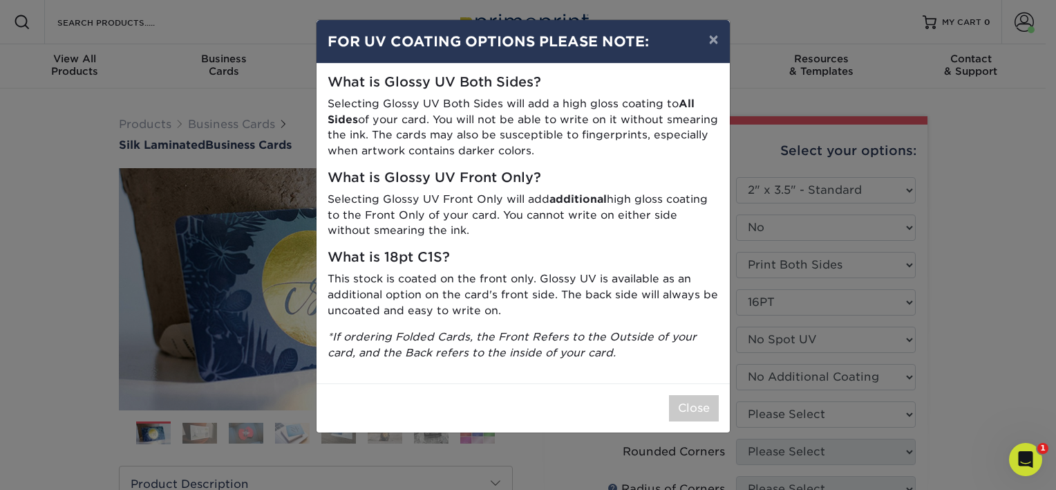
click at [797, 408] on div "× FOR UV COATING OPTIONS PLEASE NOTE: What is Glossy UV Both Sides? Selecting G…" at bounding box center [528, 245] width 1056 height 490
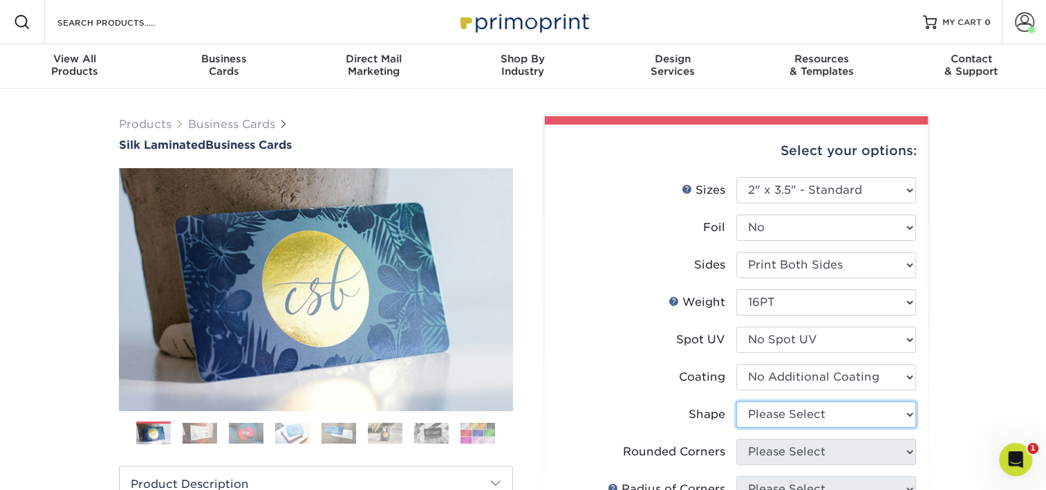
click at [794, 409] on select "Please Select Standard Oval" at bounding box center [826, 414] width 180 height 26
select select "standard"
click at [736, 401] on select "Please Select Standard Oval" at bounding box center [826, 414] width 180 height 26
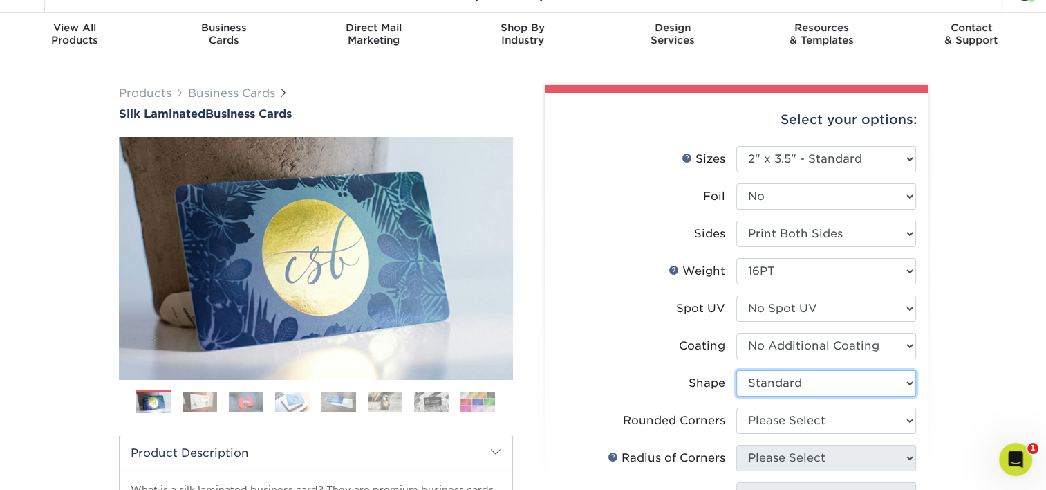
scroll to position [138, 0]
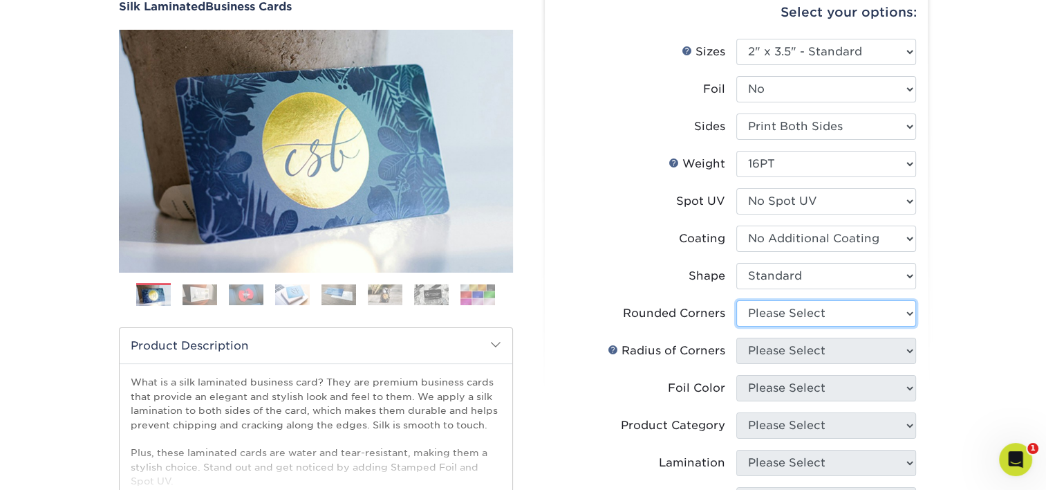
click at [803, 318] on select "Please Select Yes - Round 2 Corners Yes - Round 4 Corners No" at bounding box center [826, 313] width 180 height 26
select select "0"
click at [736, 300] on select "Please Select Yes - Round 2 Corners Yes - Round 4 Corners No" at bounding box center [826, 313] width 180 height 26
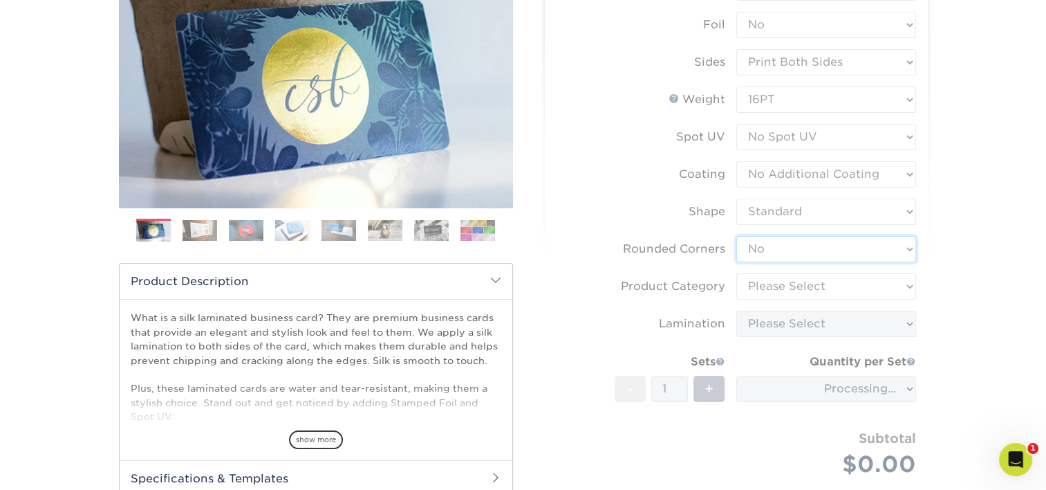
scroll to position [207, 0]
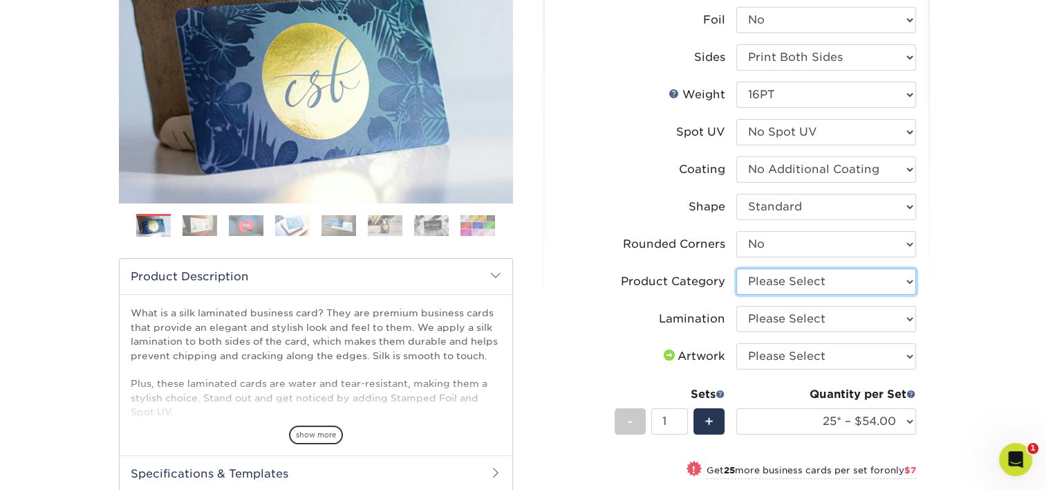
click at [826, 285] on select "Please Select Business Cards" at bounding box center [826, 281] width 180 height 26
select select "3b5148f1-0588-4f88-a218-97bcfdce65c1"
click at [736, 268] on select "Please Select Business Cards" at bounding box center [826, 281] width 180 height 26
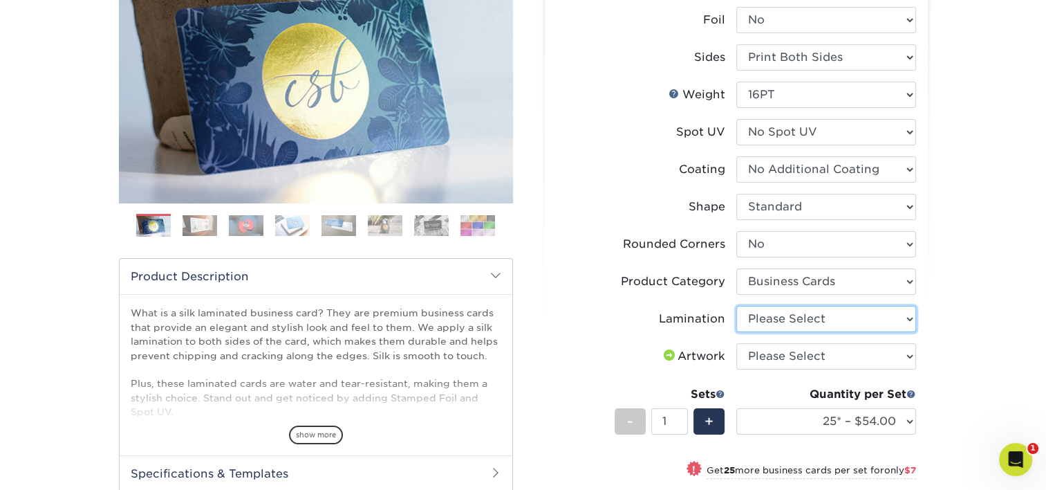
click at [801, 313] on select "Please Select Silk" at bounding box center [826, 319] width 180 height 26
select select "ccacb42f-45f7-42d3-bbd3-7c8421cf37f0"
click at [736, 306] on select "Please Select Silk" at bounding box center [826, 319] width 180 height 26
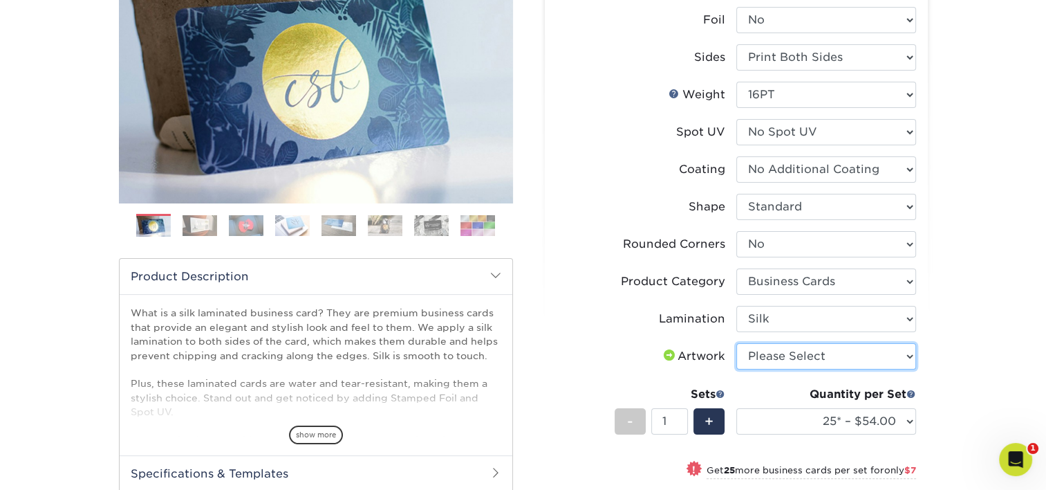
click at [791, 357] on select "Please Select I will upload files I need a design - $100" at bounding box center [826, 356] width 180 height 26
select select "upload"
click at [736, 343] on select "Please Select I will upload files I need a design - $100" at bounding box center [826, 356] width 180 height 26
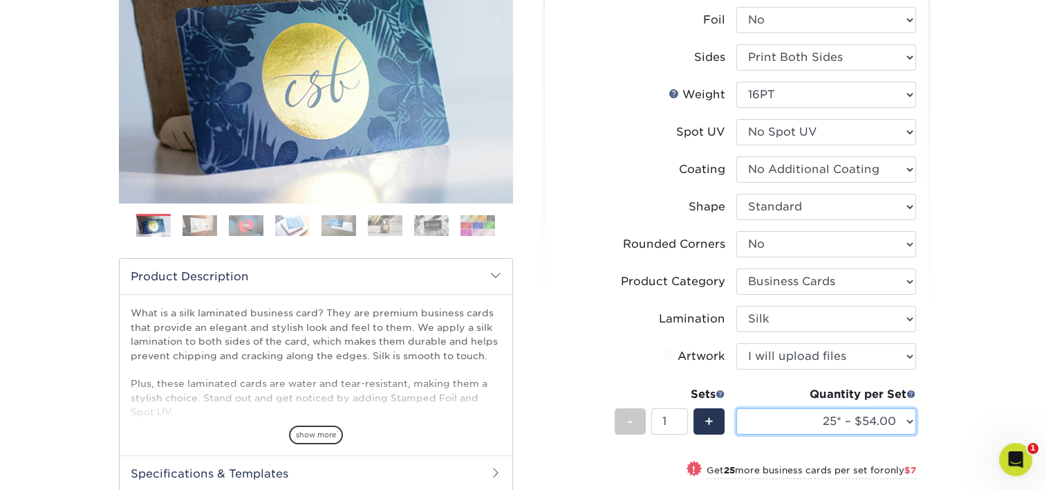
click at [819, 415] on select "25* – $54.00 50* – $61.00 75* – $68.00 100* – $75.00 250* – $82.00 500 – $86.00…" at bounding box center [826, 421] width 180 height 26
select select "500 – $86.00"
click at [736, 408] on select "25* – $54.00 50* – $61.00 75* – $68.00 100* – $75.00 250* – $82.00 500 – $86.00…" at bounding box center [826, 421] width 180 height 26
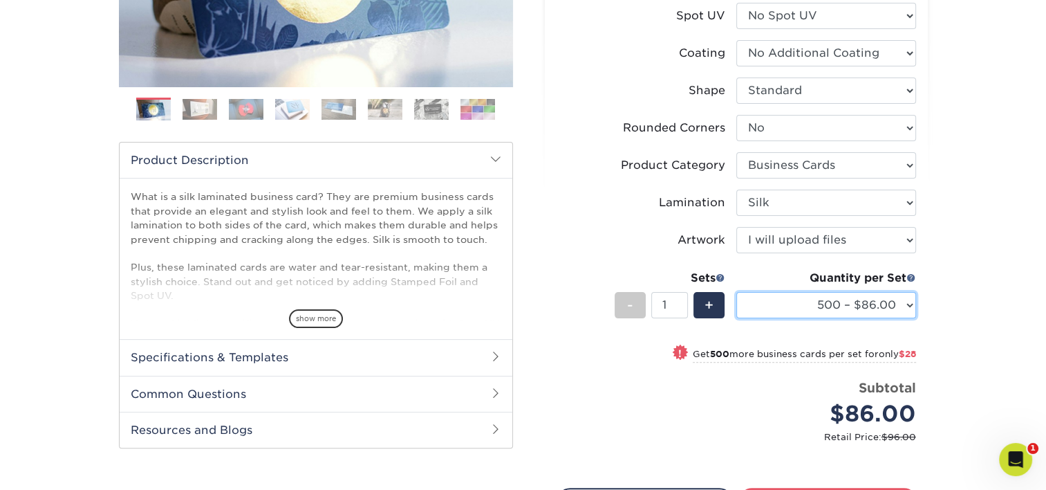
scroll to position [346, 0]
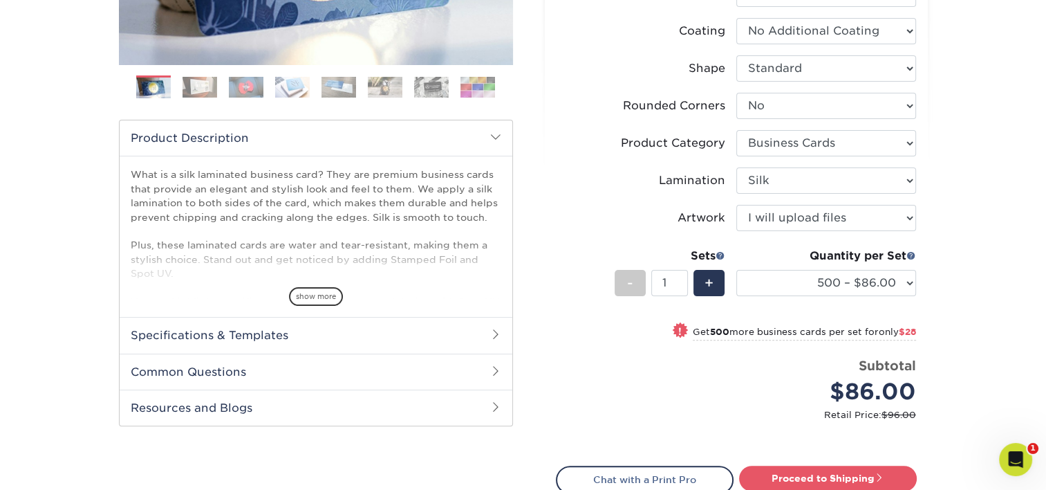
click at [860, 456] on div "Select your options: Sizes Help Sizes Please Select 1.5" x 3.5" - Mini 1.75" x …" at bounding box center [736, 183] width 383 height 809
click at [854, 468] on link "Proceed to Shipping" at bounding box center [828, 477] width 178 height 25
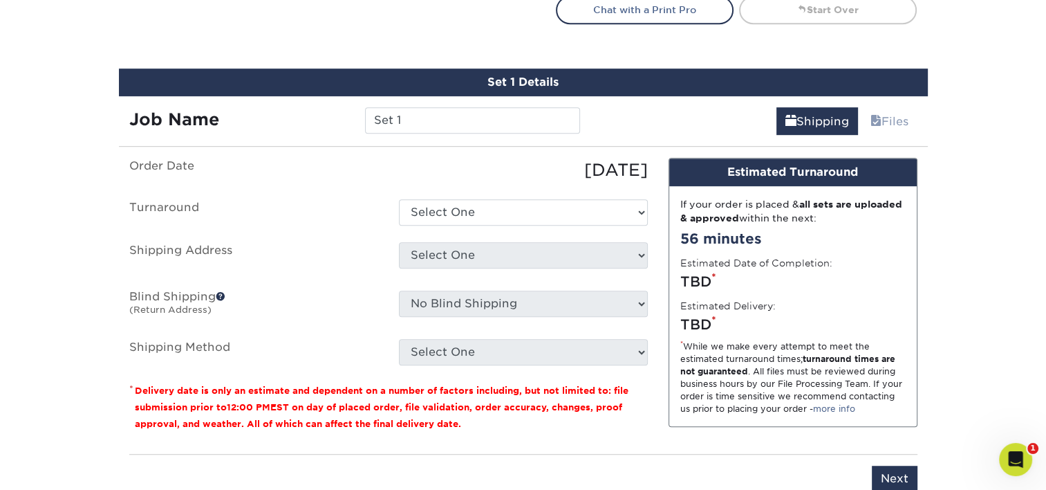
scroll to position [847, 0]
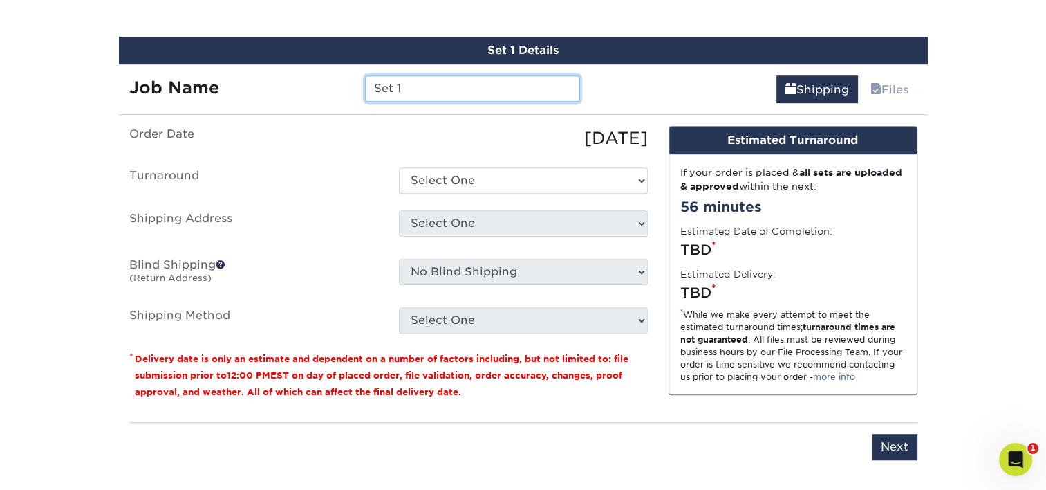
click at [440, 89] on input "Set 1" at bounding box center [472, 88] width 215 height 26
type input "AUnderwood"
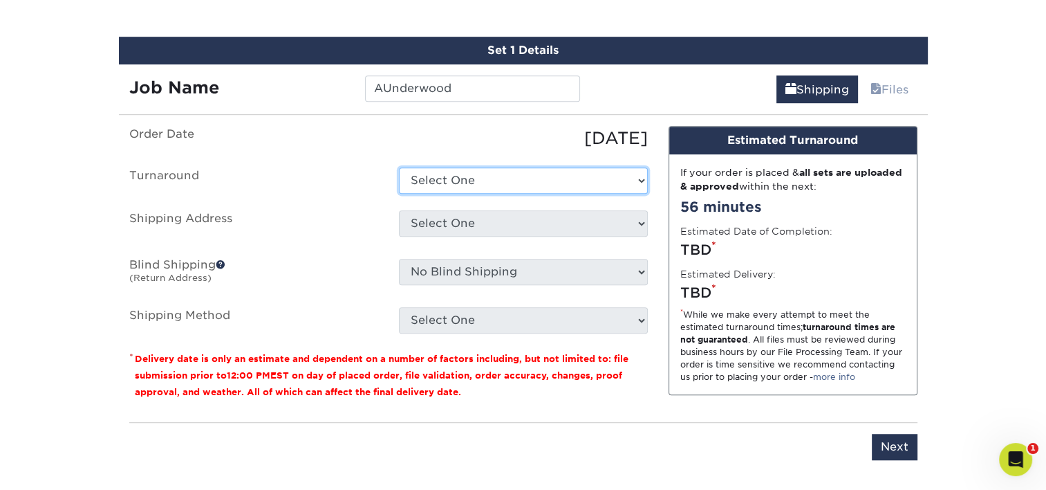
click at [474, 174] on select "Select One 2-4 Business Days 2 Day Next Business Day" at bounding box center [523, 180] width 249 height 26
select select "cf39fbb6-a653-498a-b8f8-eac31360a257"
click at [399, 167] on select "Select One 2-4 Business Days 2 Day Next Business Day" at bounding box center [523, 180] width 249 height 26
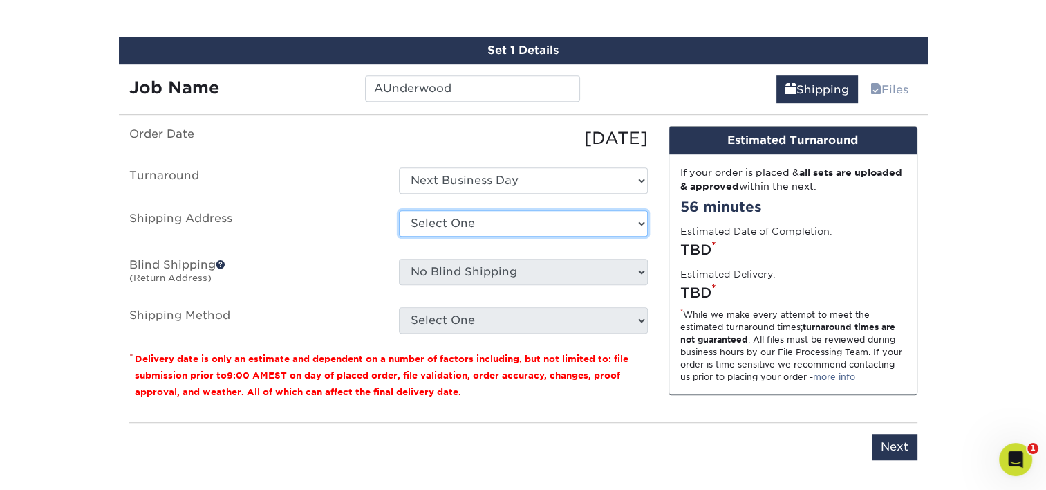
click at [470, 232] on select "Select One Adan Arreola Adolfo Ordonez Adolfo Ordonez Alfonso Toro Alicia Monta…" at bounding box center [523, 223] width 249 height 26
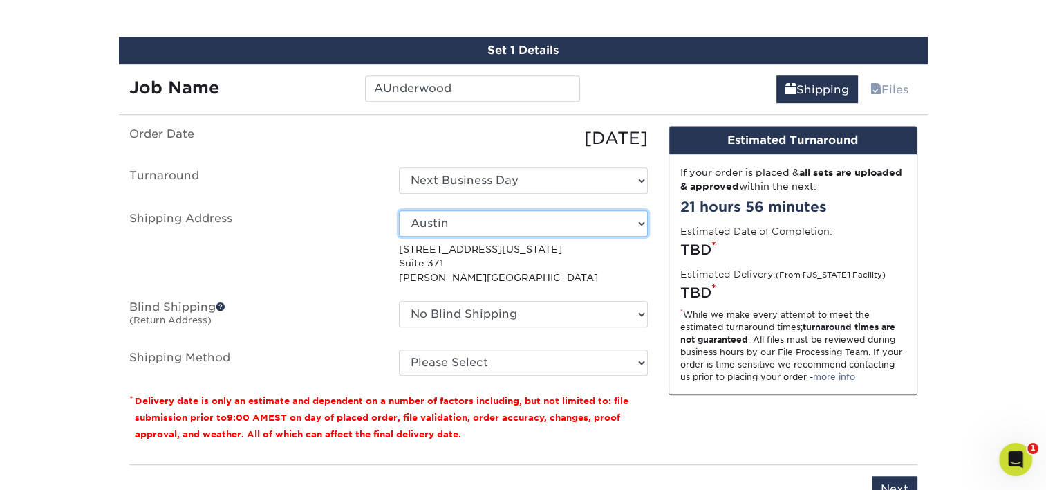
click at [452, 230] on select "Select One Adan Arreola Adolfo Ordonez Adolfo Ordonez Alfonso Toro Alicia Monta…" at bounding box center [523, 223] width 249 height 26
select select "285905"
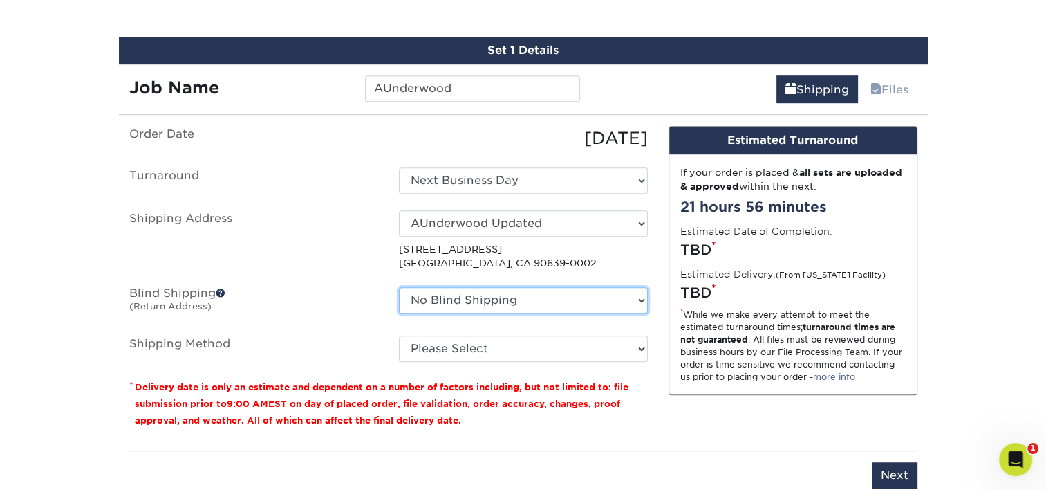
click at [486, 295] on select "No Blind Shipping Adan Arreola Adolfo Ordonez Adolfo Ordonez Alfonso Toro Alici…" at bounding box center [523, 300] width 249 height 26
select select "285905"
click at [399, 287] on select "No Blind Shipping Adan Arreola Adolfo Ordonez Adolfo Ordonez Alfonso Toro Alici…" at bounding box center [523, 300] width 249 height 26
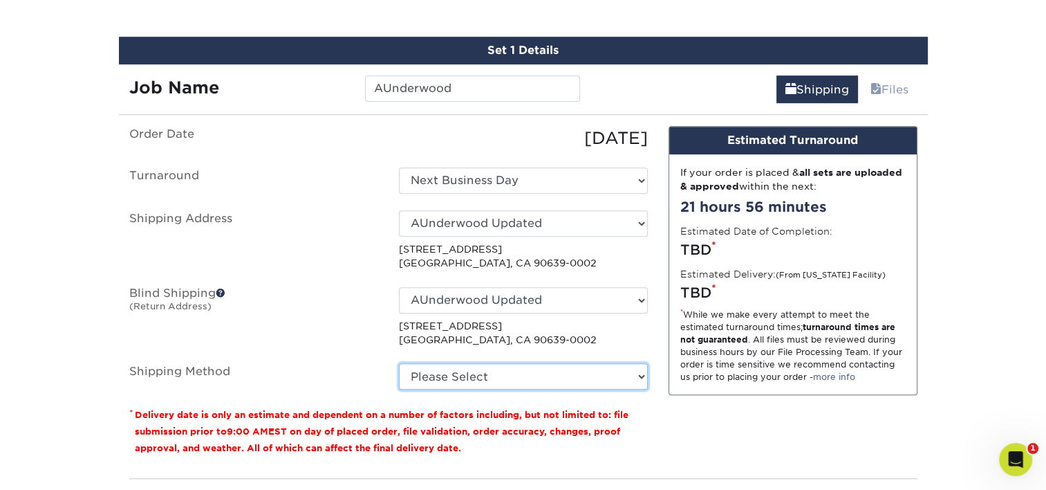
click at [473, 369] on select "Please Select Ground Shipping (+$8.96) 3 Day Shipping Service (+$15.34) 2 Day A…" at bounding box center [523, 376] width 249 height 26
select select "03"
click at [399, 363] on select "Please Select Ground Shipping (+$8.96) 3 Day Shipping Service (+$15.34) 2 Day A…" at bounding box center [523, 376] width 249 height 26
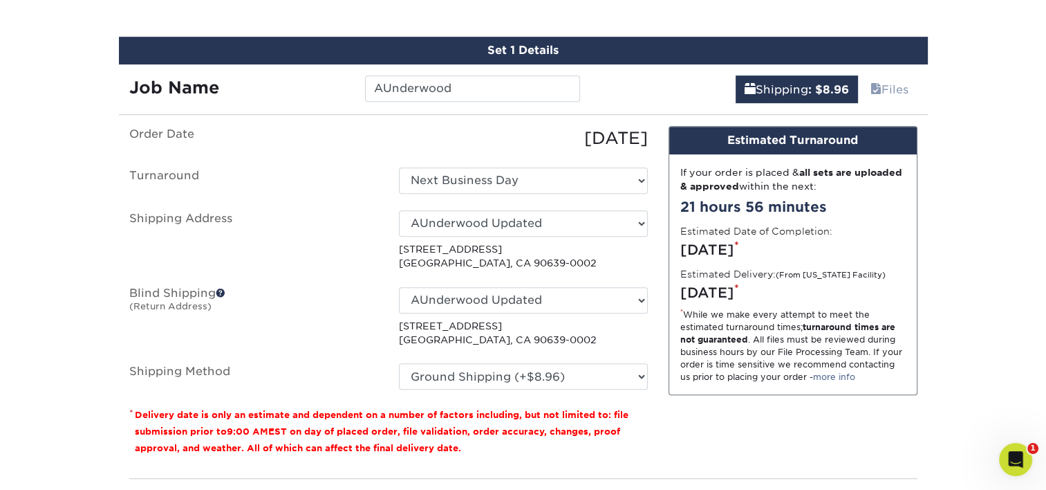
click at [319, 270] on ul "Order Date 09/11/2025 Turnaround Select One 2-4 Business Days 2 Day Next Busine…" at bounding box center [388, 258] width 519 height 264
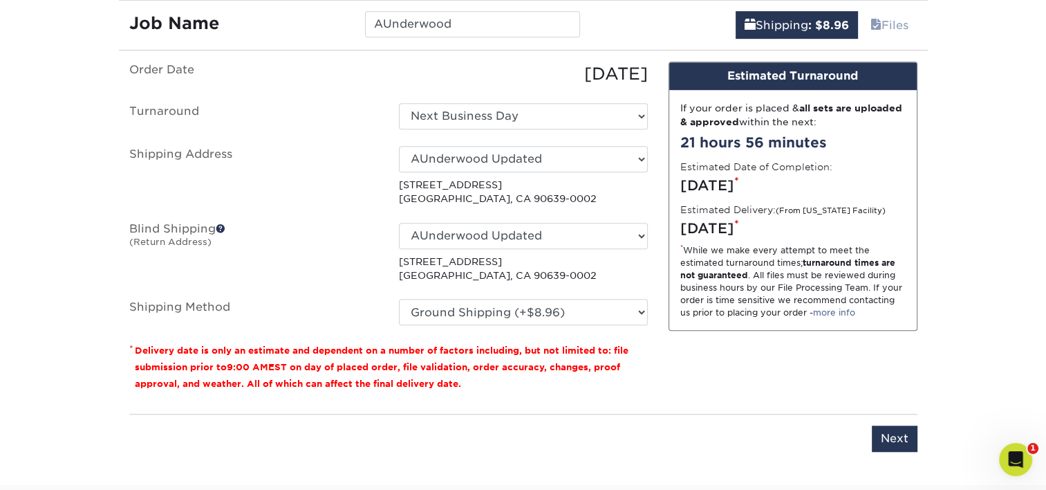
scroll to position [916, 0]
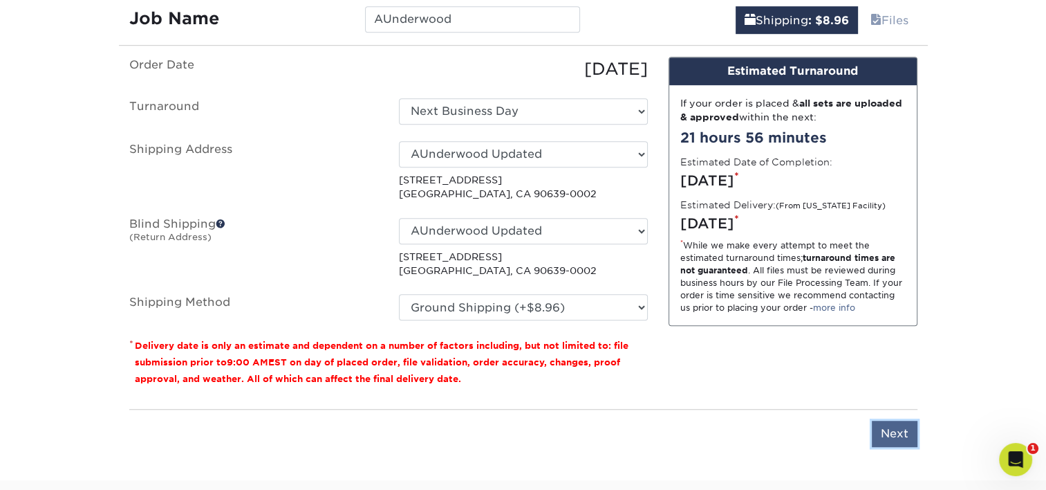
click at [900, 430] on input "Next" at bounding box center [895, 433] width 46 height 26
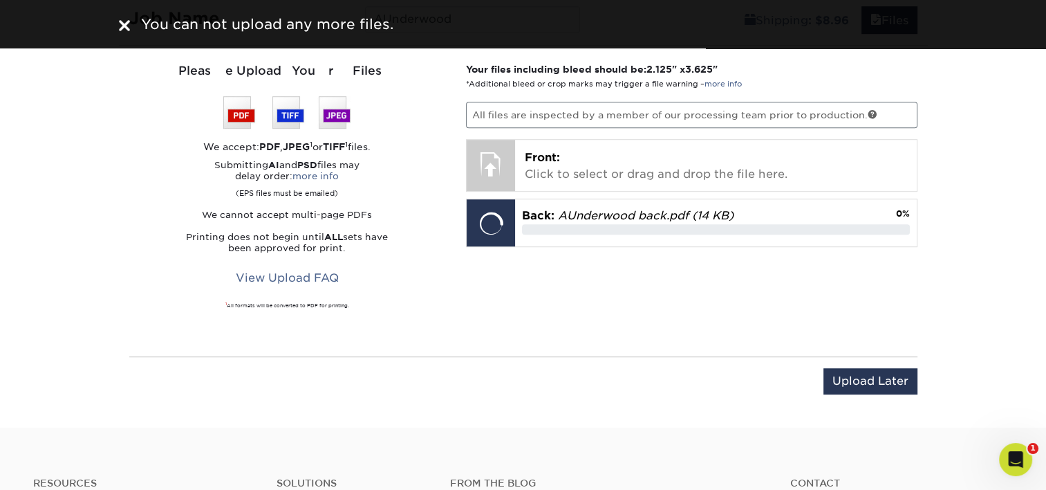
click at [476, 283] on div "Your files including bleed should be: 2.125 " x 3.625 " *Additional bleed or cr…" at bounding box center [692, 200] width 472 height 277
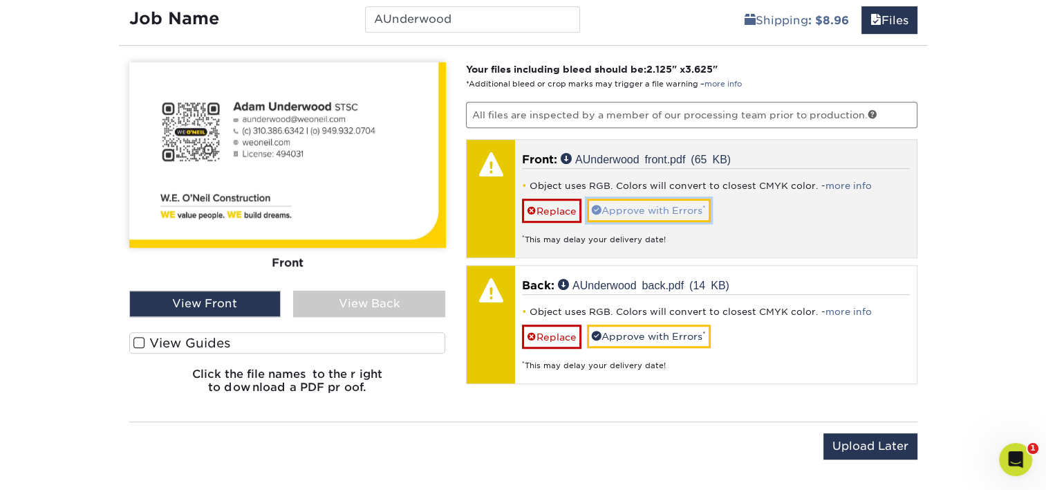
click at [664, 202] on link "Approve with Errors *" at bounding box center [649, 210] width 124 height 24
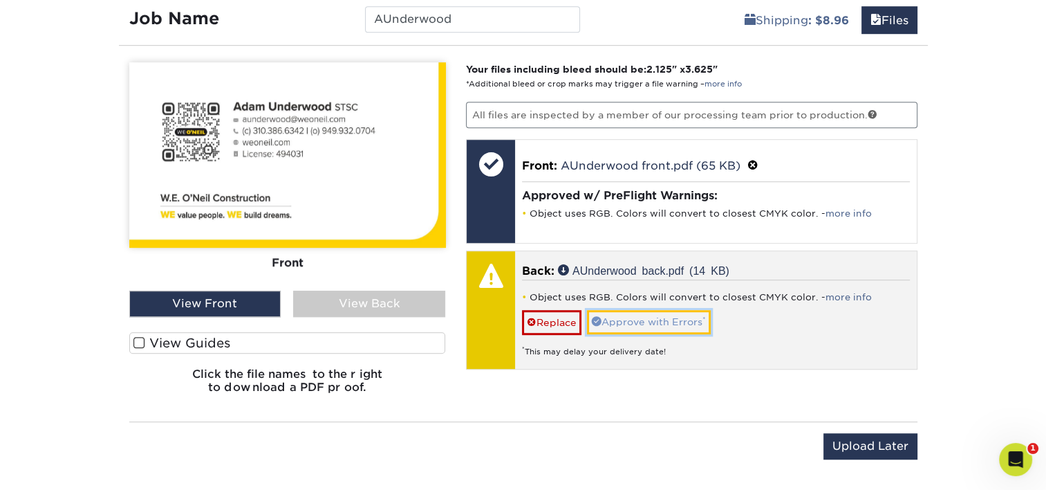
click at [655, 317] on link "Approve with Errors *" at bounding box center [649, 322] width 124 height 24
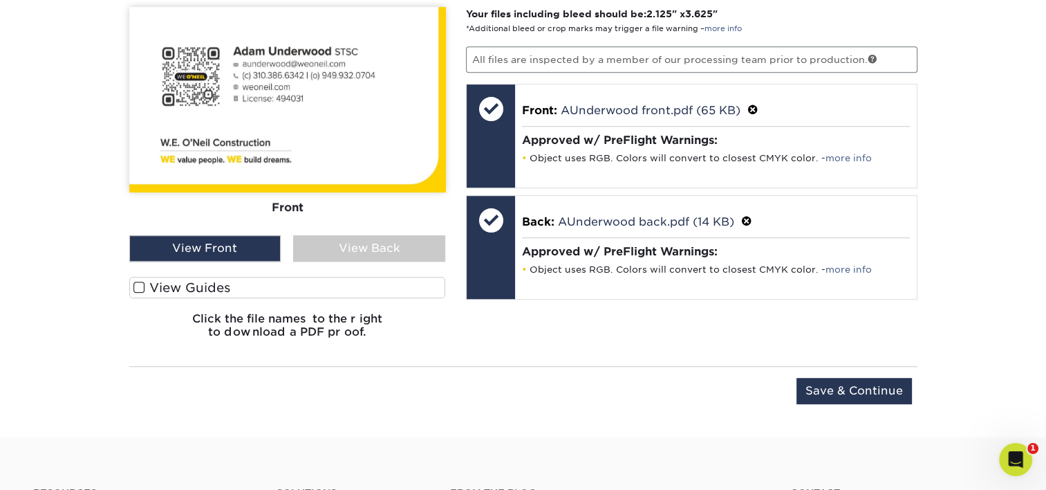
scroll to position [985, 0]
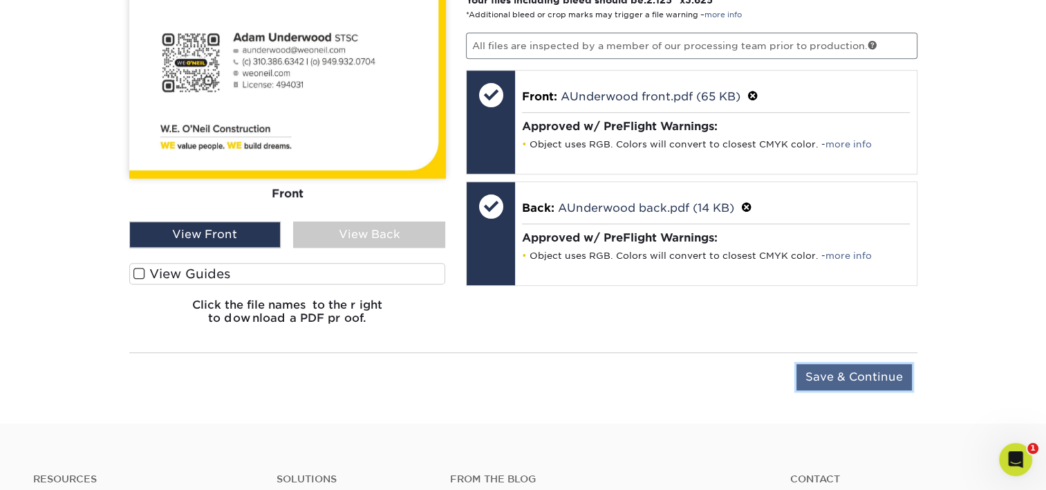
click at [855, 369] on input "Save & Continue" at bounding box center [854, 377] width 115 height 26
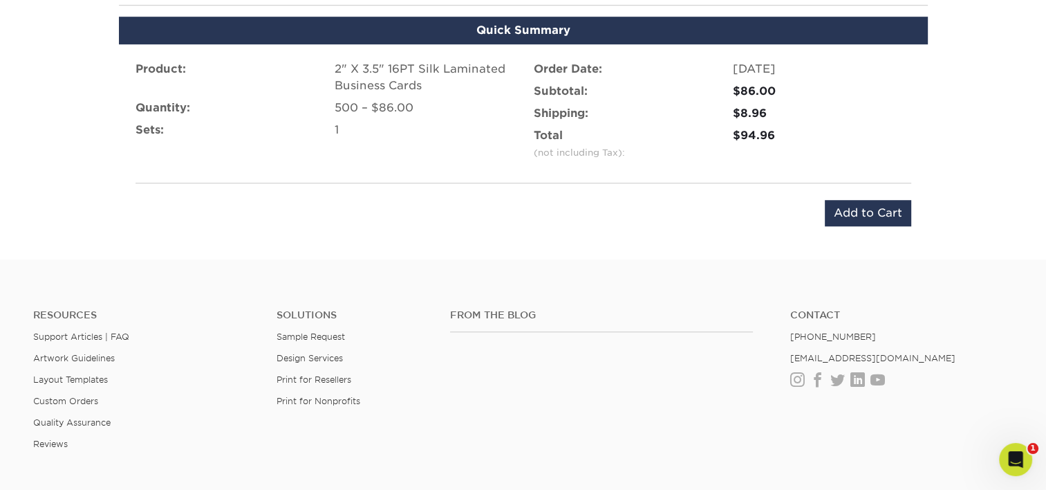
scroll to position [847, 0]
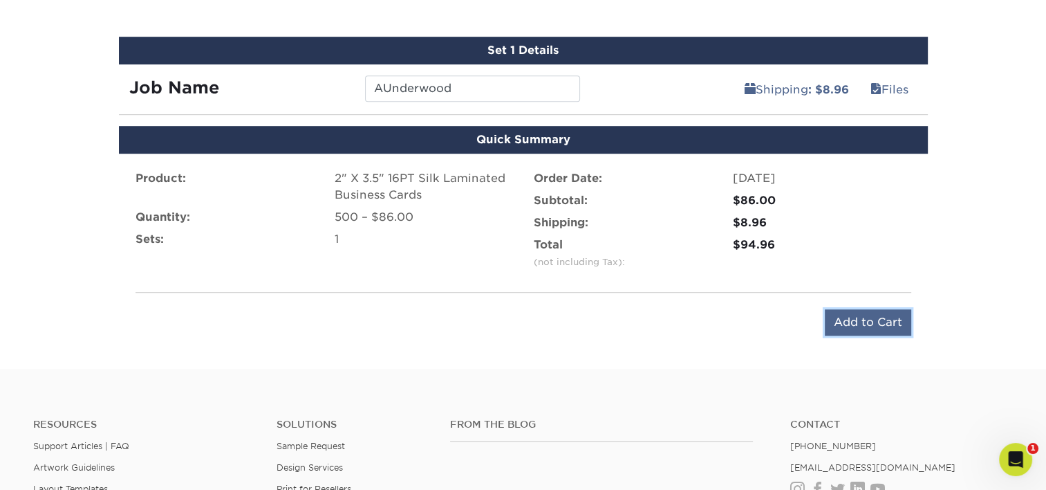
click at [848, 312] on input "Add to Cart" at bounding box center [868, 322] width 86 height 26
